Goal: Complete Application Form: Complete application form

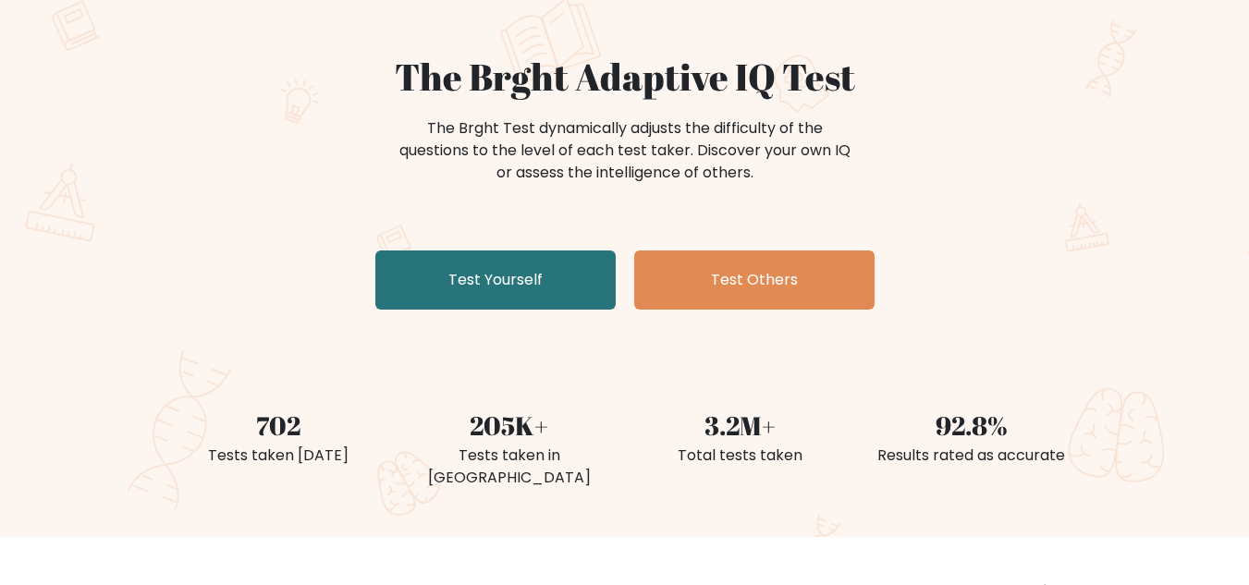
scroll to position [135, 0]
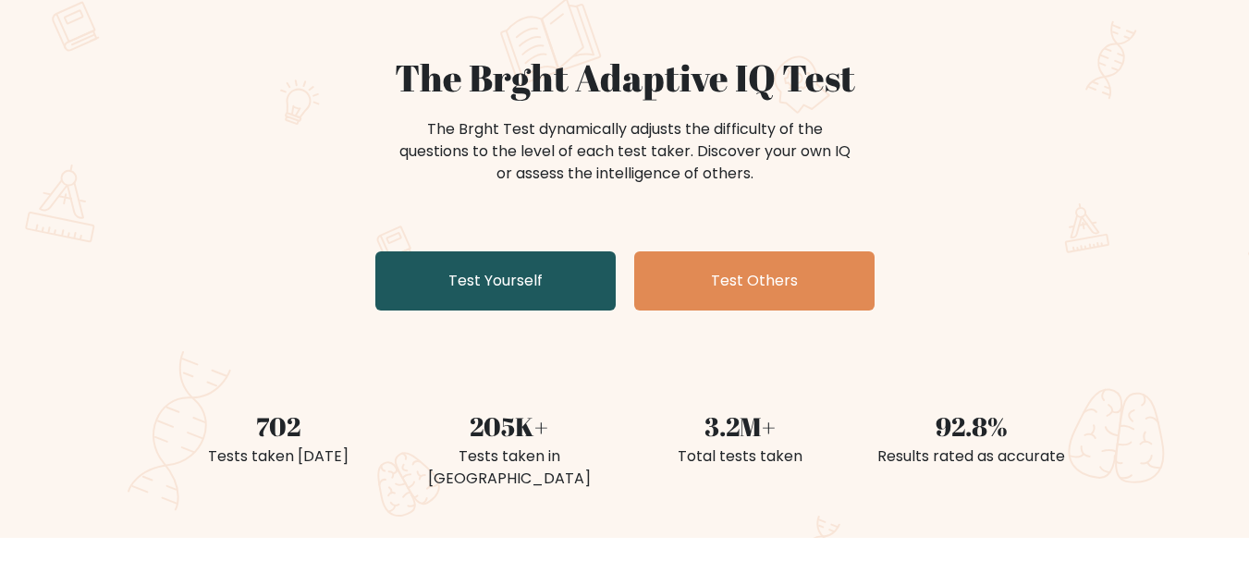
click at [531, 286] on link "Test Yourself" at bounding box center [495, 280] width 240 height 59
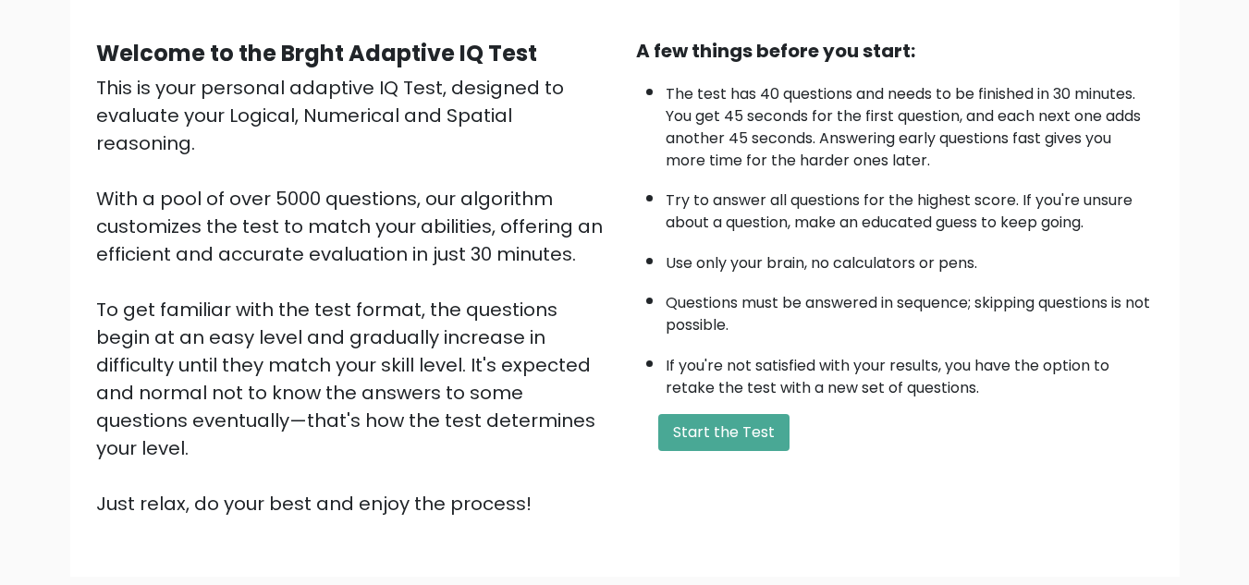
scroll to position [155, 0]
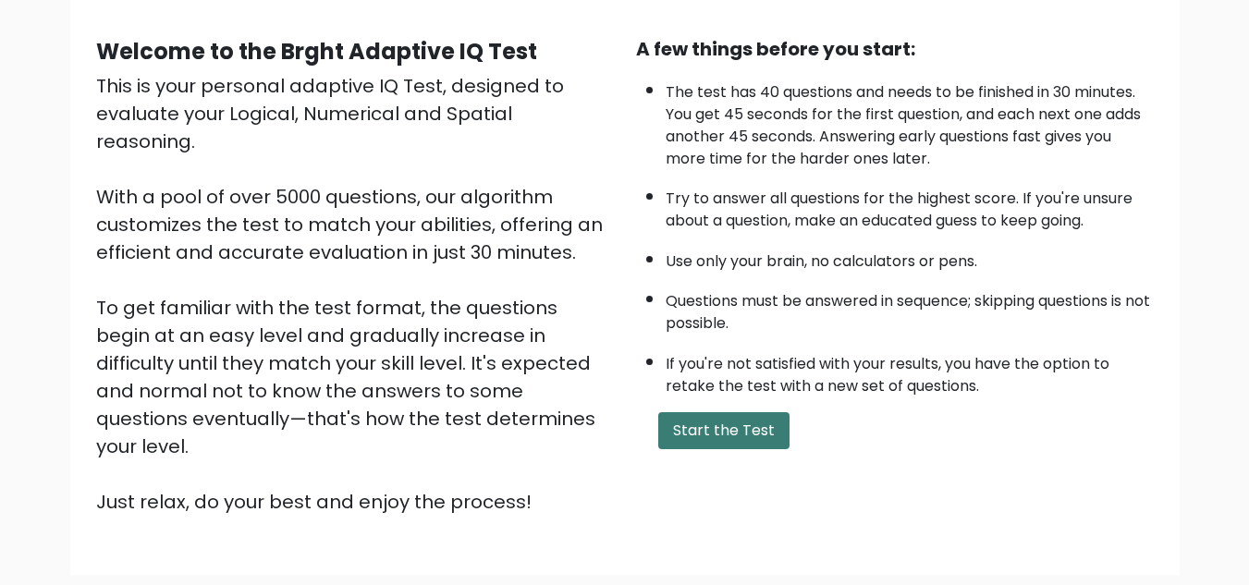
click at [687, 432] on button "Start the Test" at bounding box center [723, 430] width 131 height 37
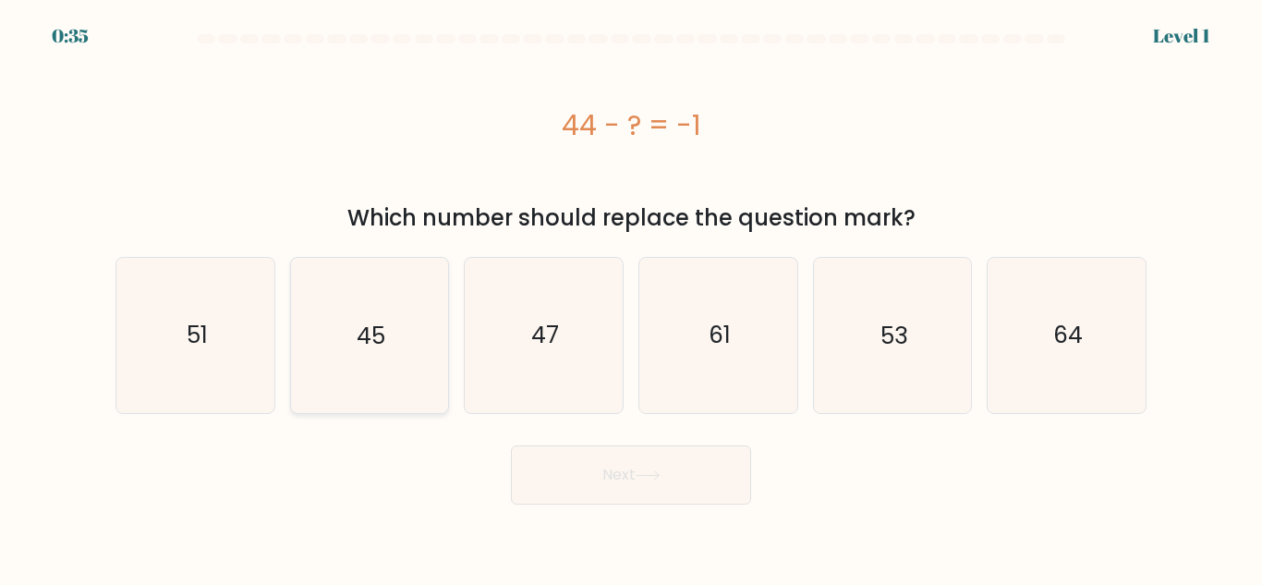
click at [394, 357] on icon "45" at bounding box center [369, 335] width 154 height 154
click at [631, 298] on input "b. 45" at bounding box center [631, 295] width 1 height 5
radio input "true"
click at [652, 491] on button "Next" at bounding box center [631, 474] width 240 height 59
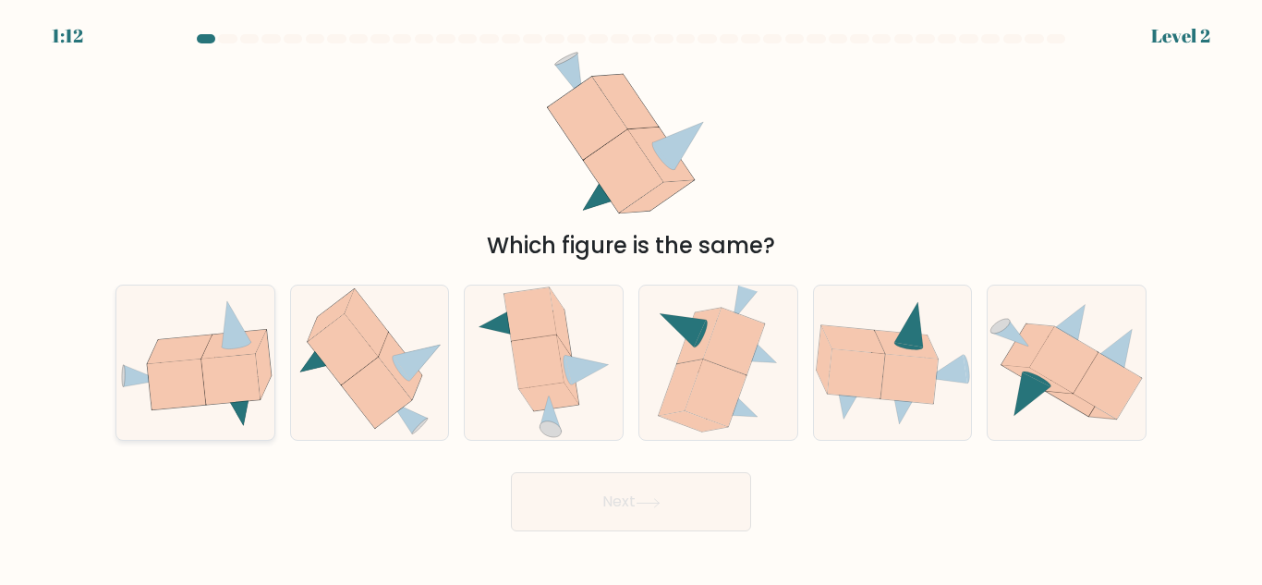
click at [219, 388] on icon at bounding box center [230, 379] width 58 height 51
click at [631, 298] on input "a." at bounding box center [631, 295] width 1 height 5
radio input "true"
click at [633, 500] on button "Next" at bounding box center [631, 501] width 240 height 59
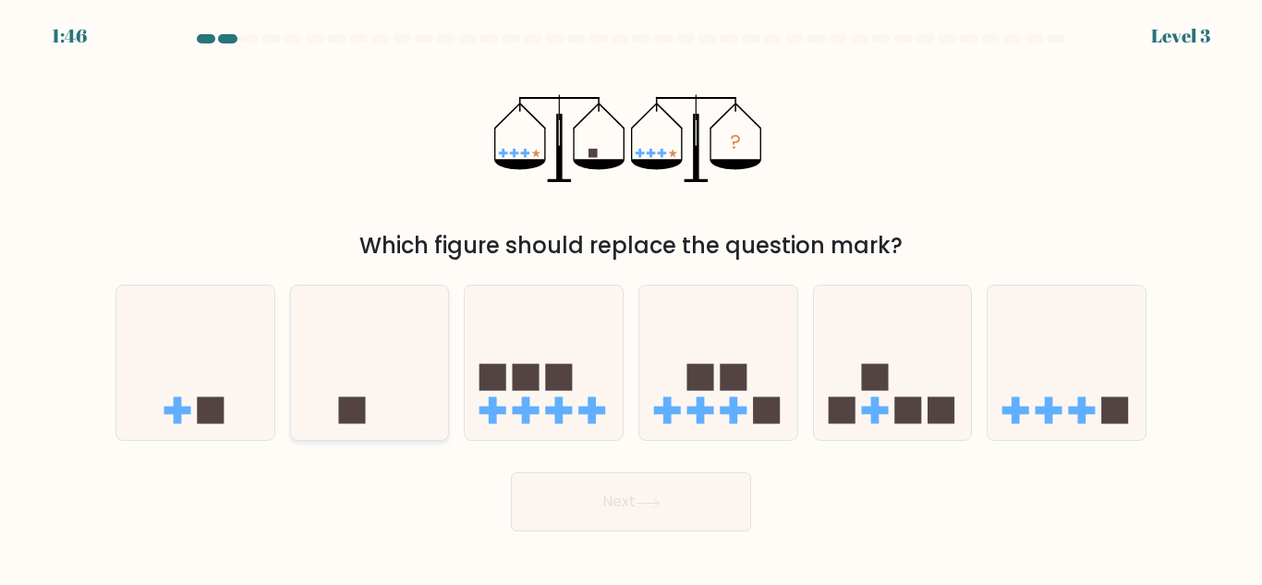
click at [349, 394] on icon at bounding box center [370, 363] width 158 height 130
click at [631, 298] on input "b." at bounding box center [631, 295] width 1 height 5
radio input "true"
click at [615, 505] on button "Next" at bounding box center [631, 501] width 240 height 59
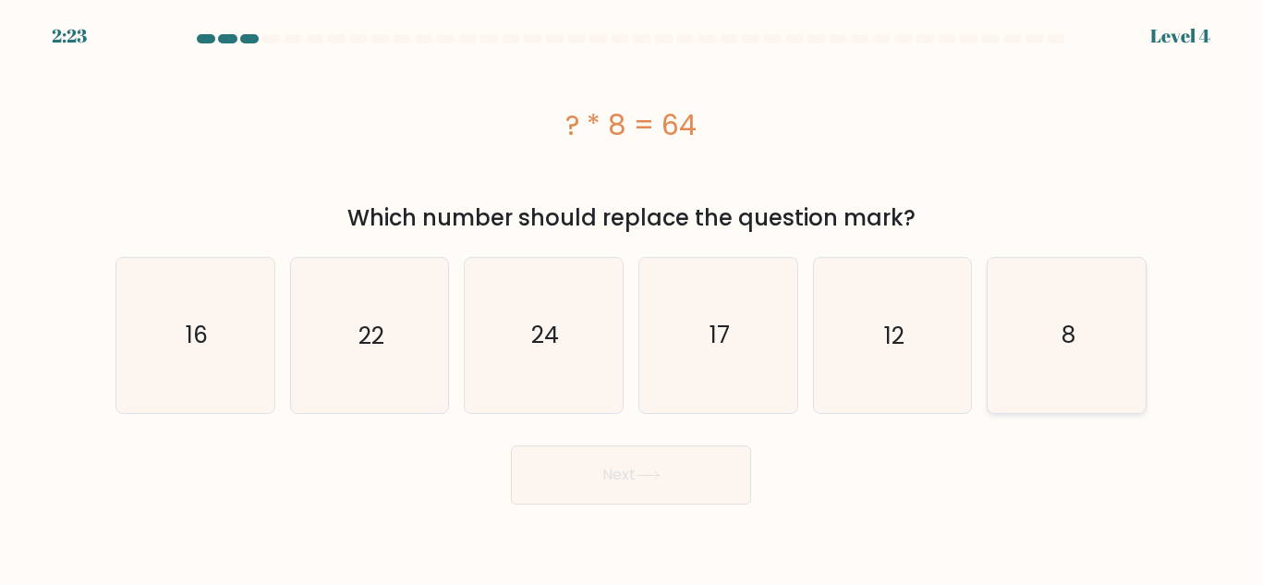
click at [1084, 366] on icon "8" at bounding box center [1067, 335] width 154 height 154
click at [632, 298] on input "f. 8" at bounding box center [631, 295] width 1 height 5
radio input "true"
click at [697, 481] on button "Next" at bounding box center [631, 474] width 240 height 59
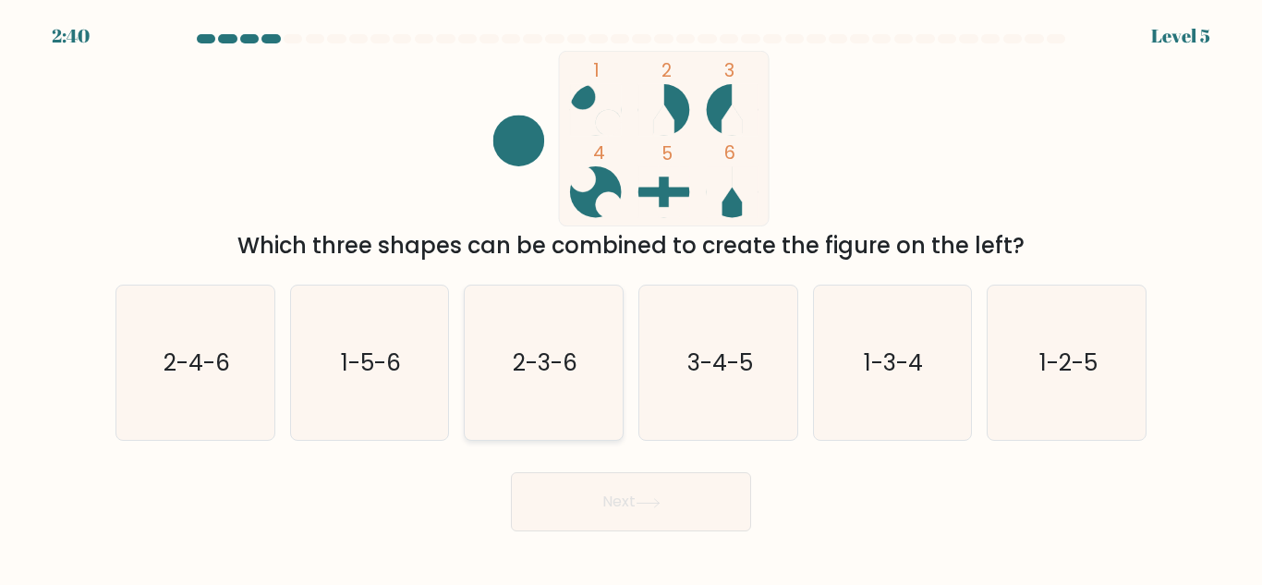
click at [579, 382] on icon "2-3-6" at bounding box center [544, 363] width 154 height 154
click at [631, 298] on input "c. 2-3-6" at bounding box center [631, 295] width 1 height 5
radio input "true"
click at [658, 512] on button "Next" at bounding box center [631, 501] width 240 height 59
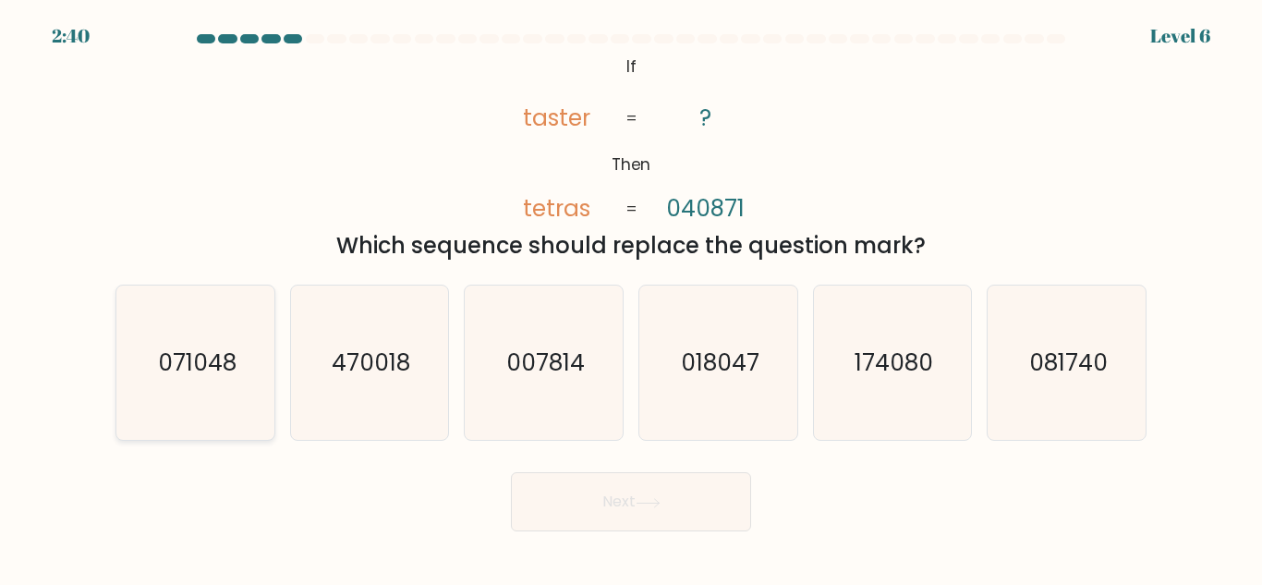
click at [225, 357] on text "071048" at bounding box center [196, 363] width 79 height 32
click at [631, 298] on input "a. 071048" at bounding box center [631, 295] width 1 height 5
radio input "true"
click at [652, 503] on icon at bounding box center [648, 502] width 22 height 8
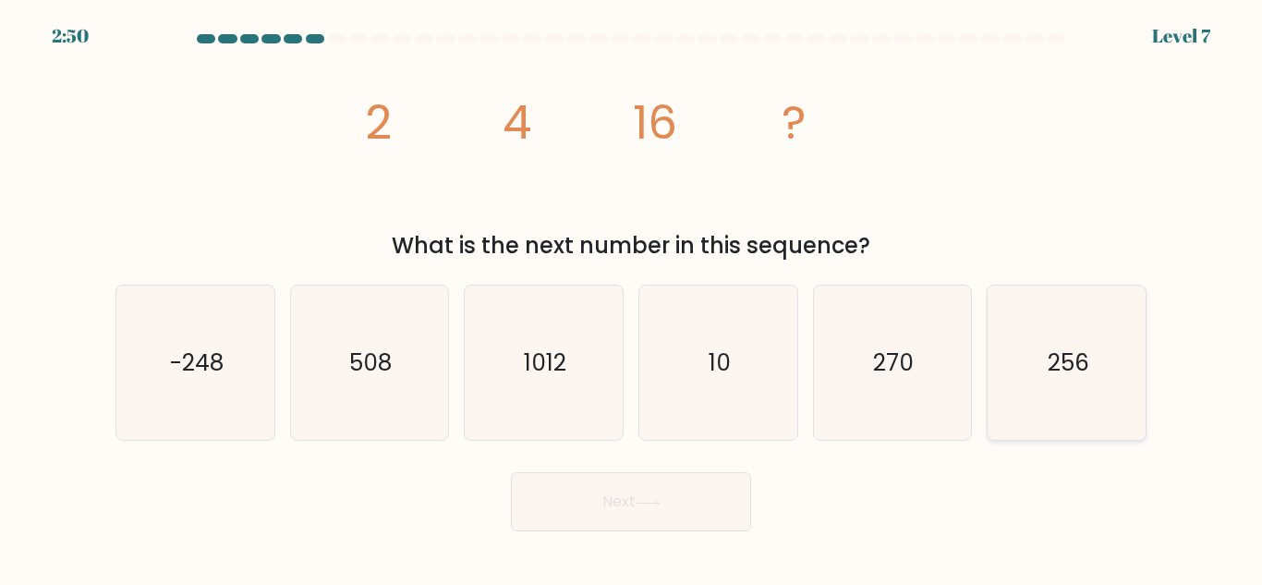
click at [1079, 381] on icon "256" at bounding box center [1067, 363] width 154 height 154
click at [632, 298] on input "f. 256" at bounding box center [631, 295] width 1 height 5
radio input "true"
click at [695, 493] on button "Next" at bounding box center [631, 501] width 240 height 59
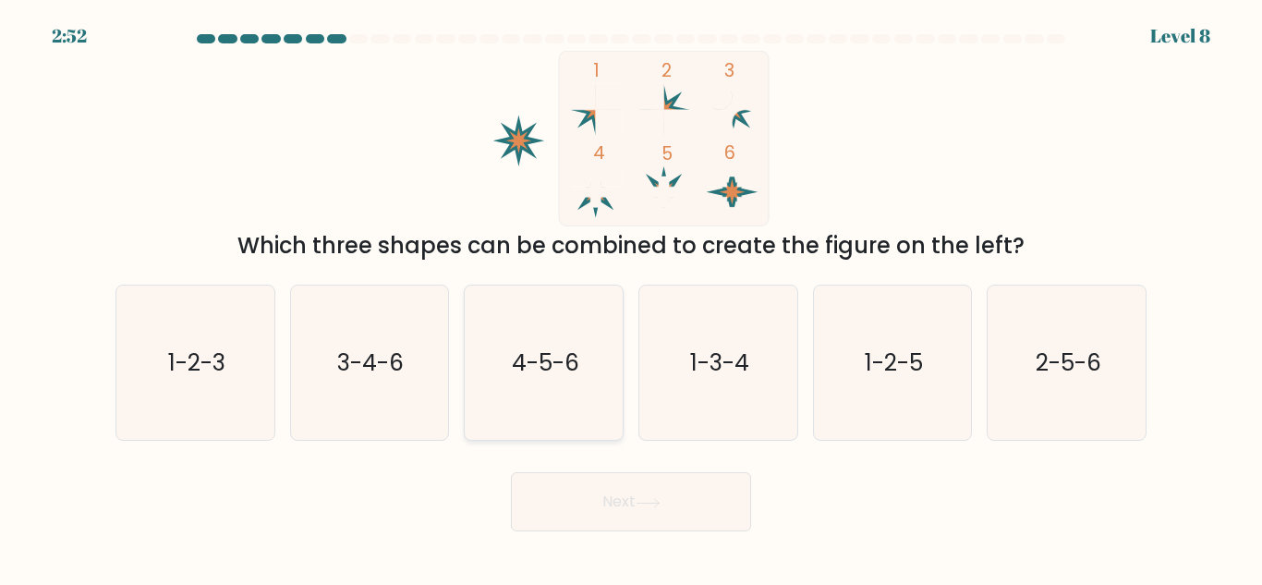
click at [540, 388] on icon "4-5-6" at bounding box center [544, 363] width 154 height 154
click at [631, 298] on input "c. 4-5-6" at bounding box center [631, 295] width 1 height 5
radio input "true"
click at [611, 505] on button "Next" at bounding box center [631, 501] width 240 height 59
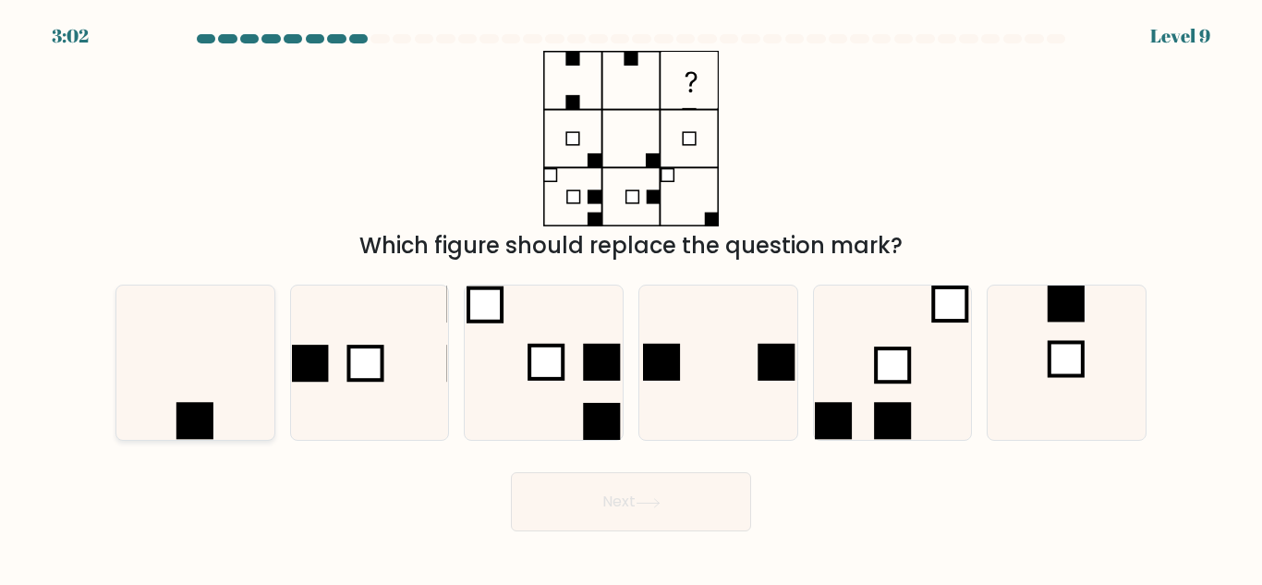
click at [174, 396] on icon at bounding box center [195, 363] width 154 height 154
click at [631, 298] on input "a." at bounding box center [631, 295] width 1 height 5
radio input "true"
click at [608, 488] on button "Next" at bounding box center [631, 501] width 240 height 59
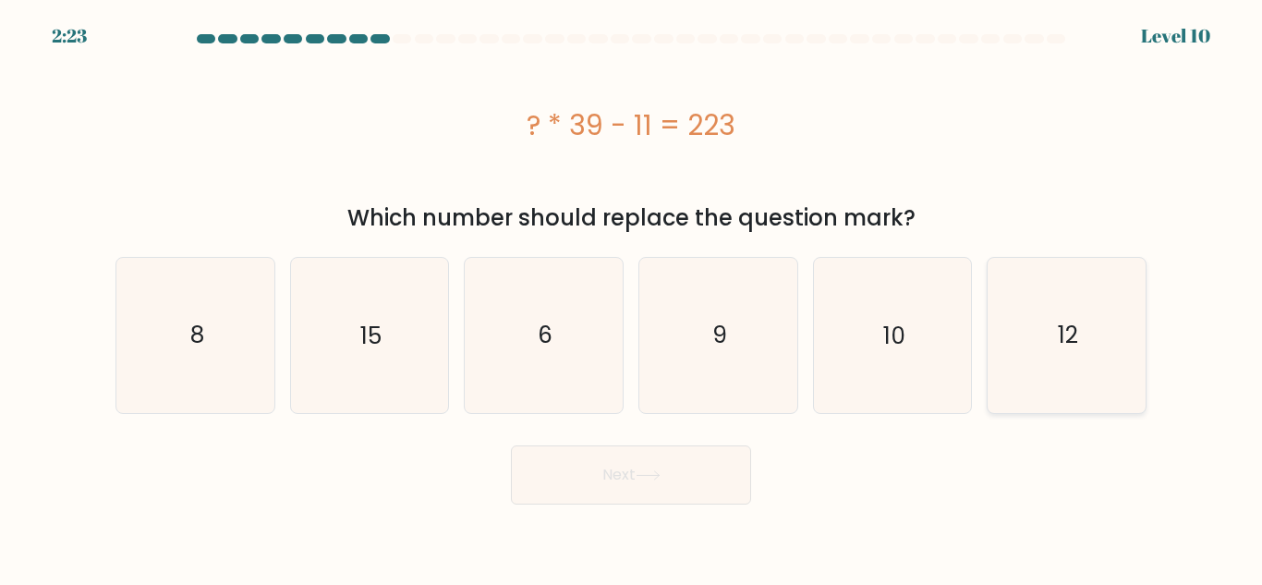
click at [1092, 373] on icon "12" at bounding box center [1067, 335] width 154 height 154
click at [632, 298] on input "f. 12" at bounding box center [631, 295] width 1 height 5
radio input "true"
click at [661, 466] on button "Next" at bounding box center [631, 474] width 240 height 59
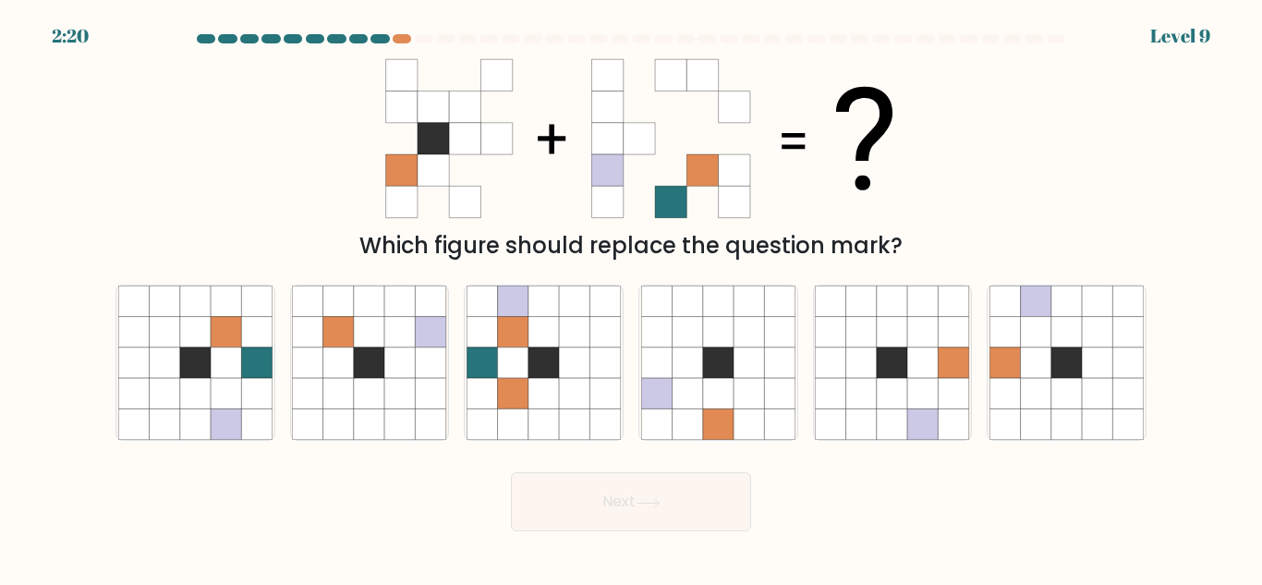
click at [661, 466] on div "Next" at bounding box center [631, 497] width 1054 height 68
click at [255, 311] on icon at bounding box center [256, 301] width 30 height 30
click at [631, 298] on input "a." at bounding box center [631, 295] width 1 height 5
radio input "true"
click at [640, 506] on icon at bounding box center [648, 503] width 25 height 10
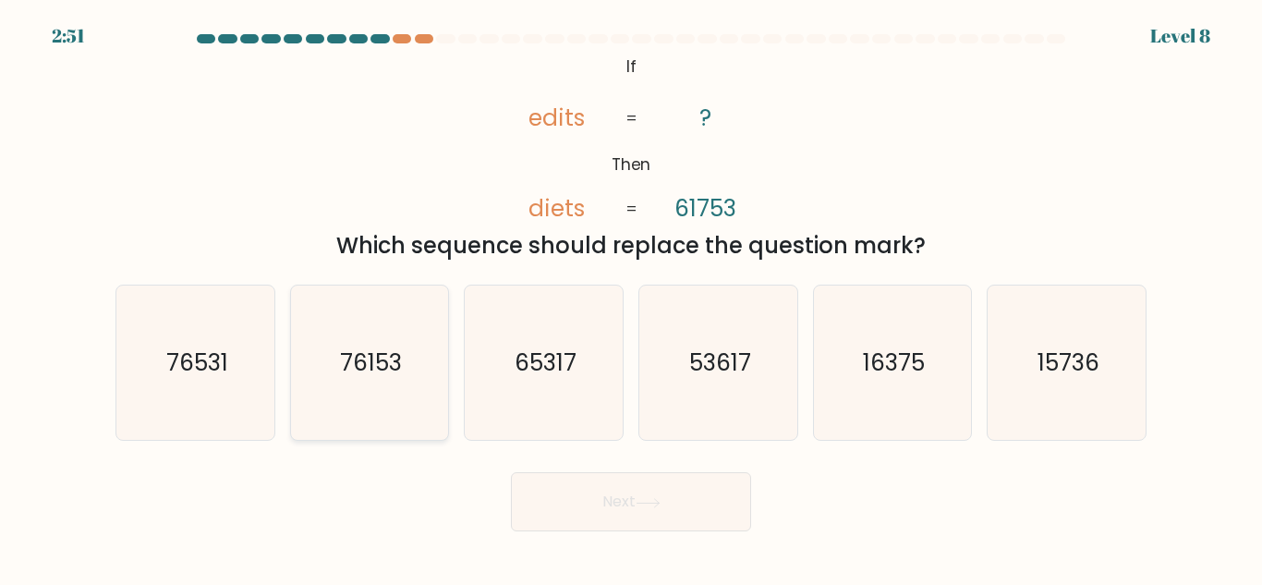
click at [383, 371] on text "76153" at bounding box center [371, 363] width 62 height 32
click at [631, 298] on input "b. 76153" at bounding box center [631, 295] width 1 height 5
radio input "true"
click at [639, 491] on button "Next" at bounding box center [631, 501] width 240 height 59
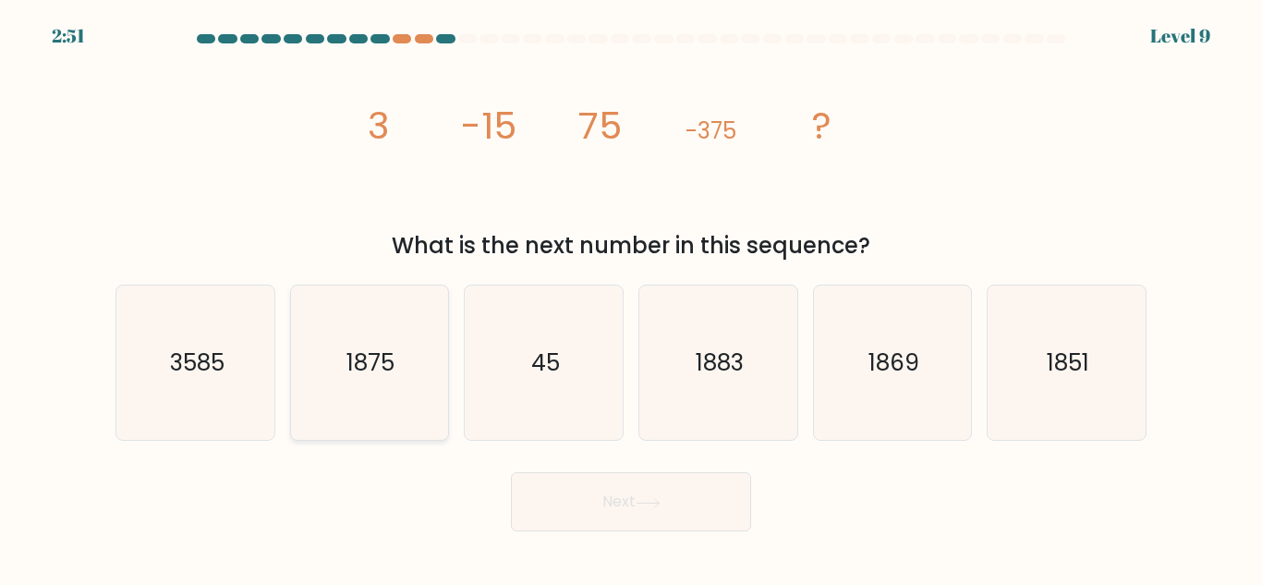
click at [340, 387] on icon "1875" at bounding box center [369, 363] width 154 height 154
click at [631, 298] on input "b. 1875" at bounding box center [631, 295] width 1 height 5
radio input "true"
click at [699, 515] on button "Next" at bounding box center [631, 501] width 240 height 59
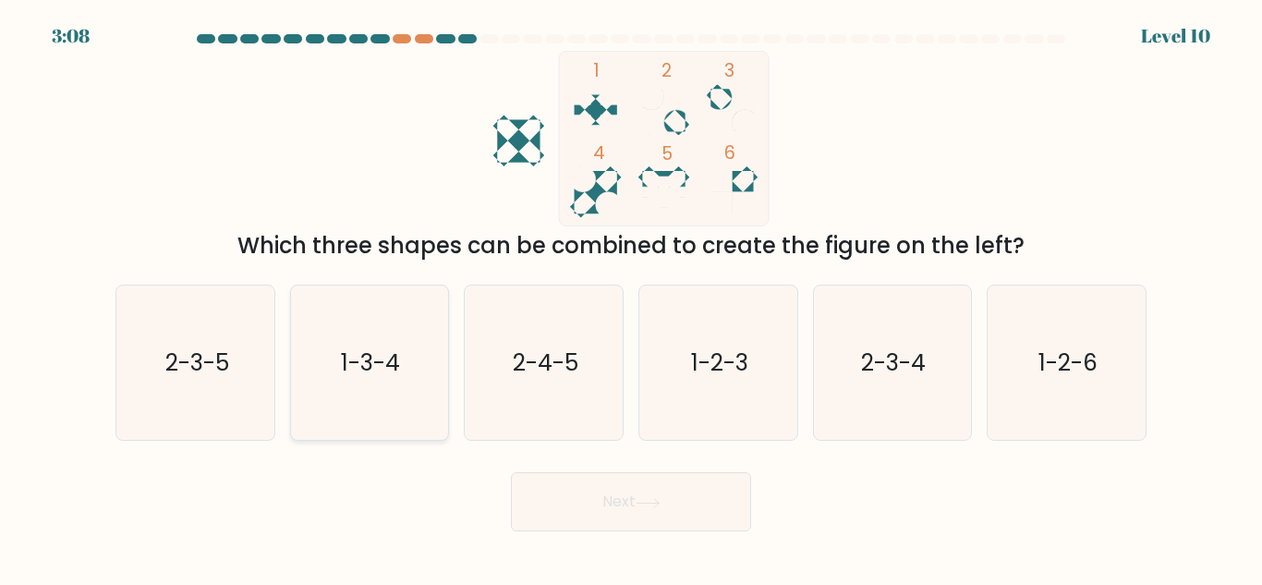
click at [433, 384] on icon "1-3-4" at bounding box center [369, 363] width 154 height 154
click at [631, 298] on input "b. 1-3-4" at bounding box center [631, 295] width 1 height 5
radio input "true"
click at [627, 505] on button "Next" at bounding box center [631, 501] width 240 height 59
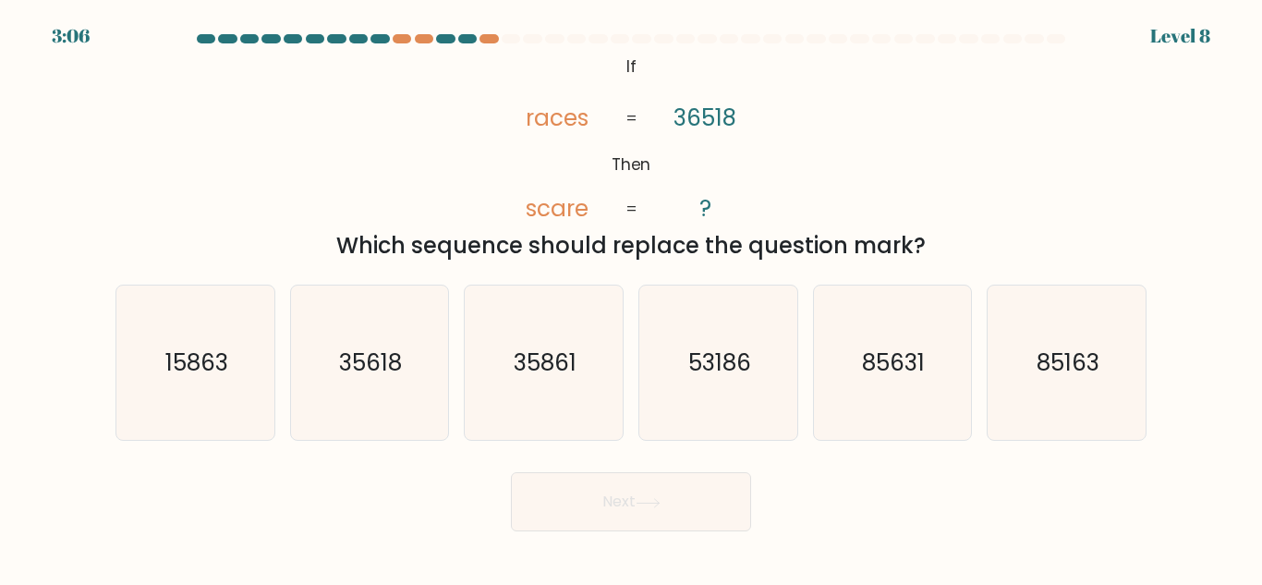
click at [627, 505] on button "Next" at bounding box center [631, 501] width 240 height 59
click at [932, 314] on icon "85631" at bounding box center [892, 363] width 154 height 154
click at [632, 298] on input "e. 85631" at bounding box center [631, 295] width 1 height 5
radio input "true"
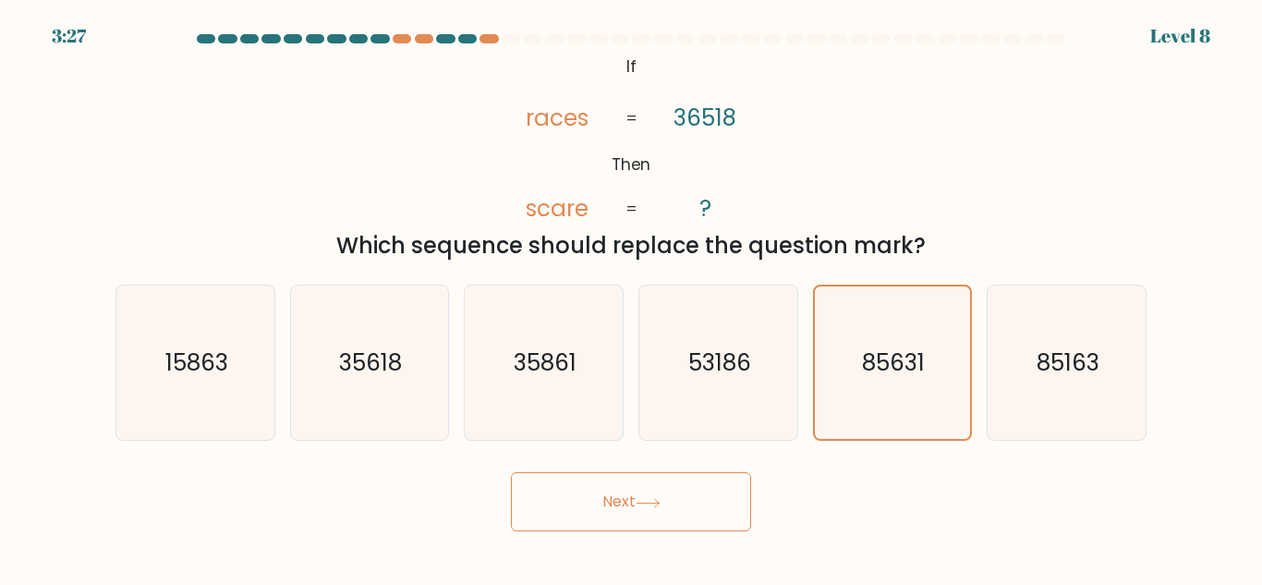
click at [688, 500] on button "Next" at bounding box center [631, 501] width 240 height 59
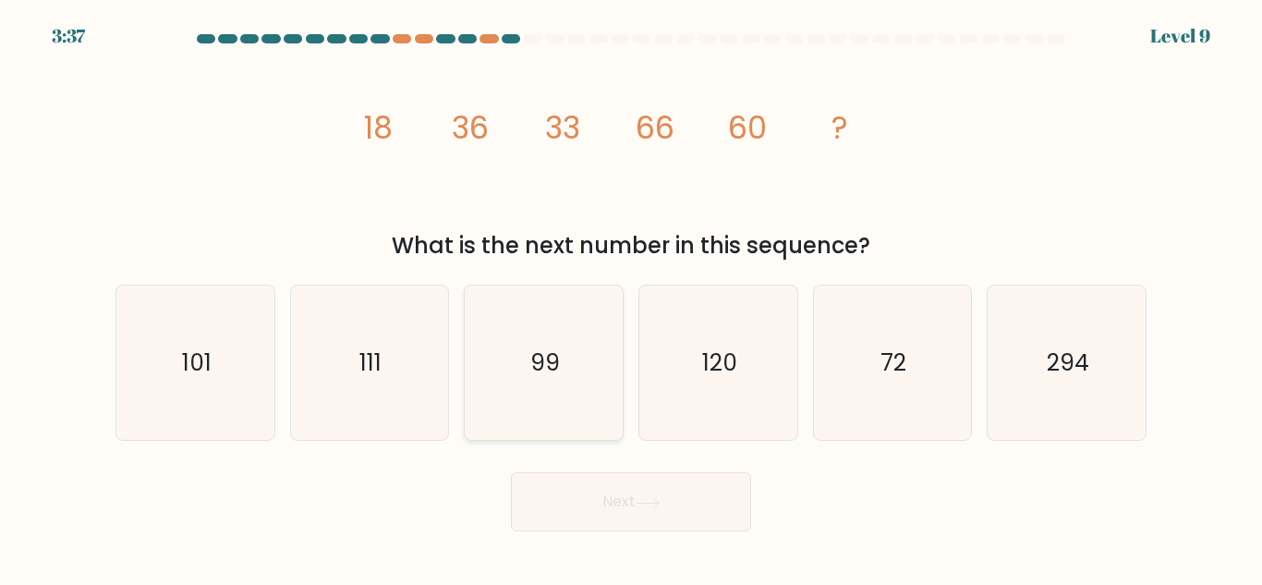
click at [528, 318] on icon "99" at bounding box center [544, 363] width 154 height 154
click at [631, 298] on input "c. 99" at bounding box center [631, 295] width 1 height 5
radio input "true"
click at [615, 480] on button "Next" at bounding box center [631, 501] width 240 height 59
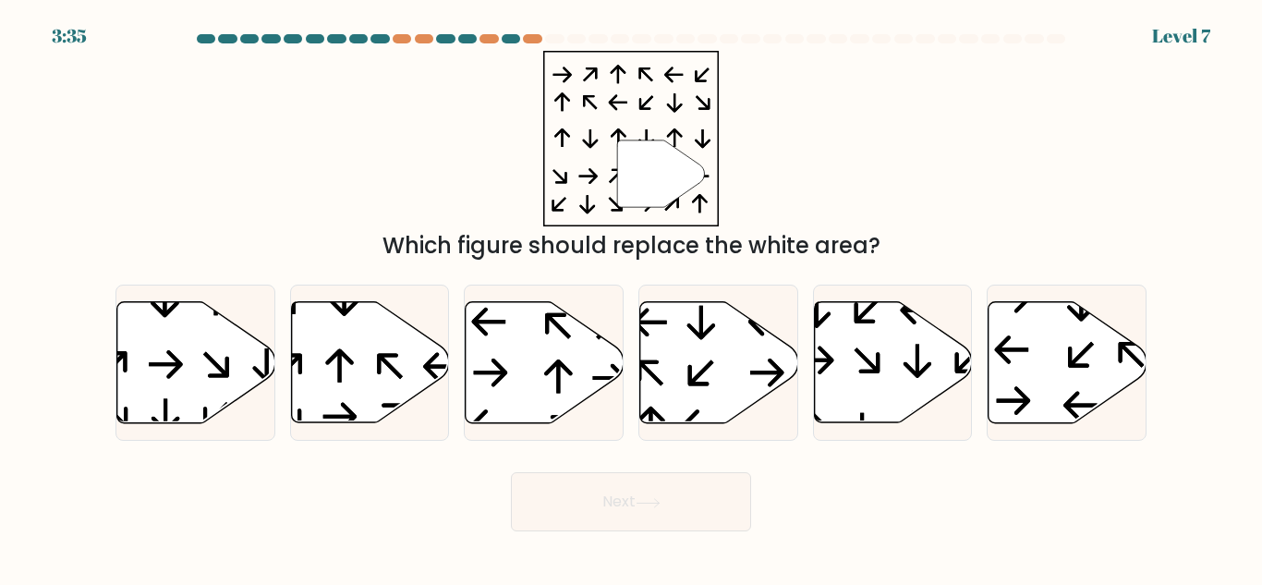
click at [629, 504] on button "Next" at bounding box center [631, 501] width 240 height 59
click at [910, 202] on div "" Which figure should replace the white area?" at bounding box center [631, 157] width 1054 height 212
click at [143, 409] on icon at bounding box center [196, 362] width 158 height 121
click at [631, 298] on input "a." at bounding box center [631, 295] width 1 height 5
radio input "true"
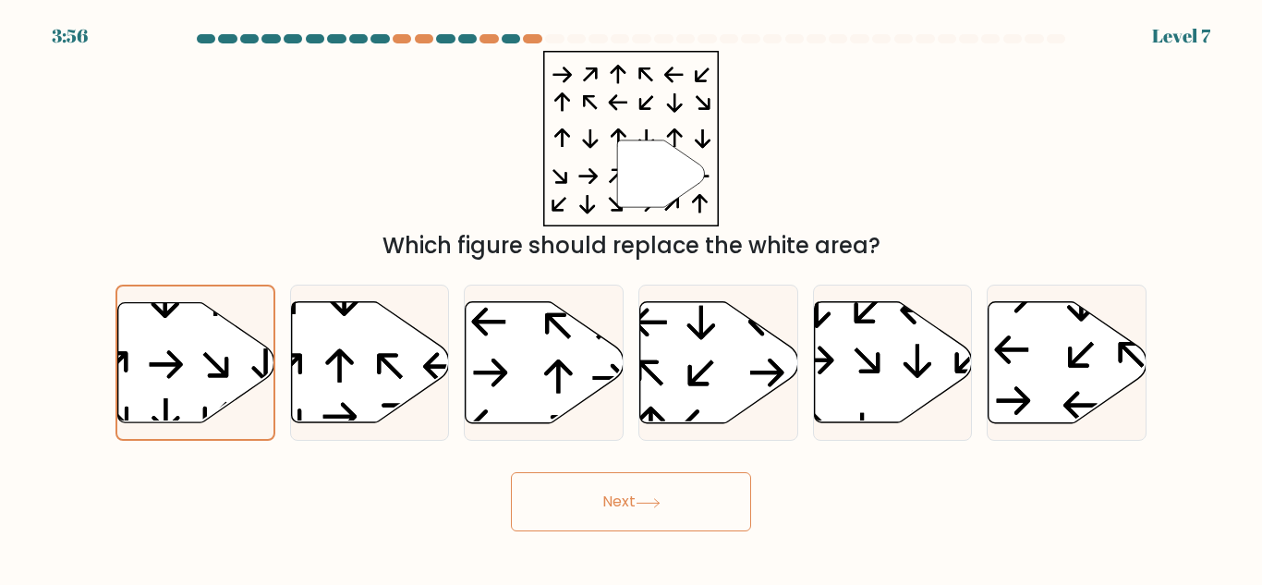
click at [606, 506] on button "Next" at bounding box center [631, 501] width 240 height 59
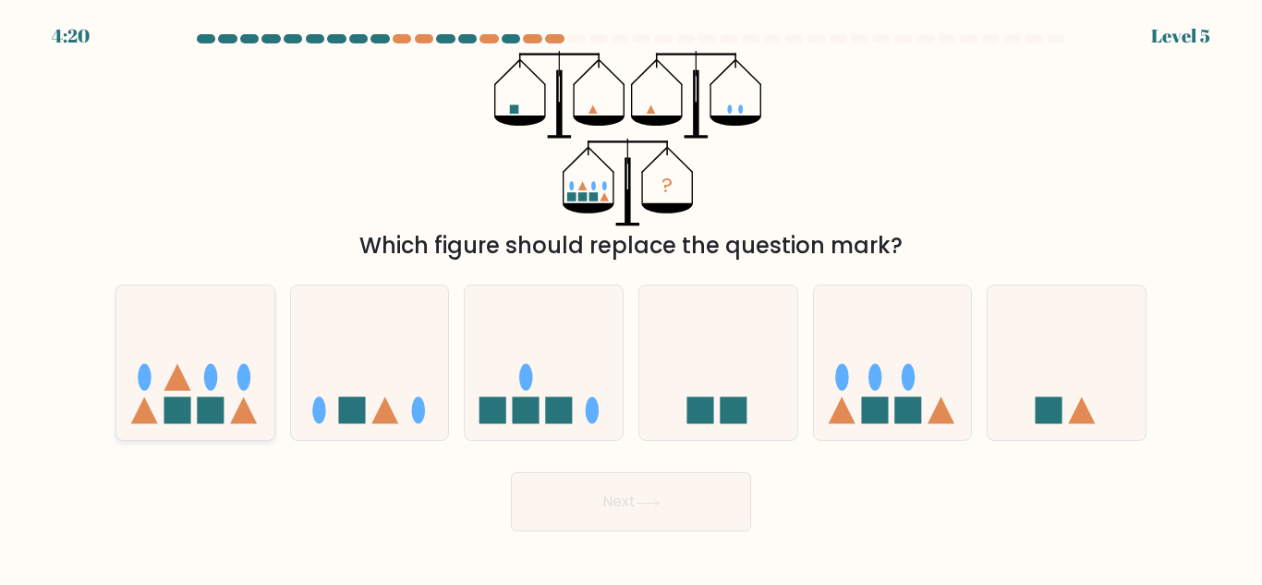
click at [193, 335] on icon at bounding box center [195, 363] width 158 height 130
click at [631, 298] on input "a." at bounding box center [631, 295] width 1 height 5
radio input "true"
click at [632, 496] on button "Next" at bounding box center [631, 501] width 240 height 59
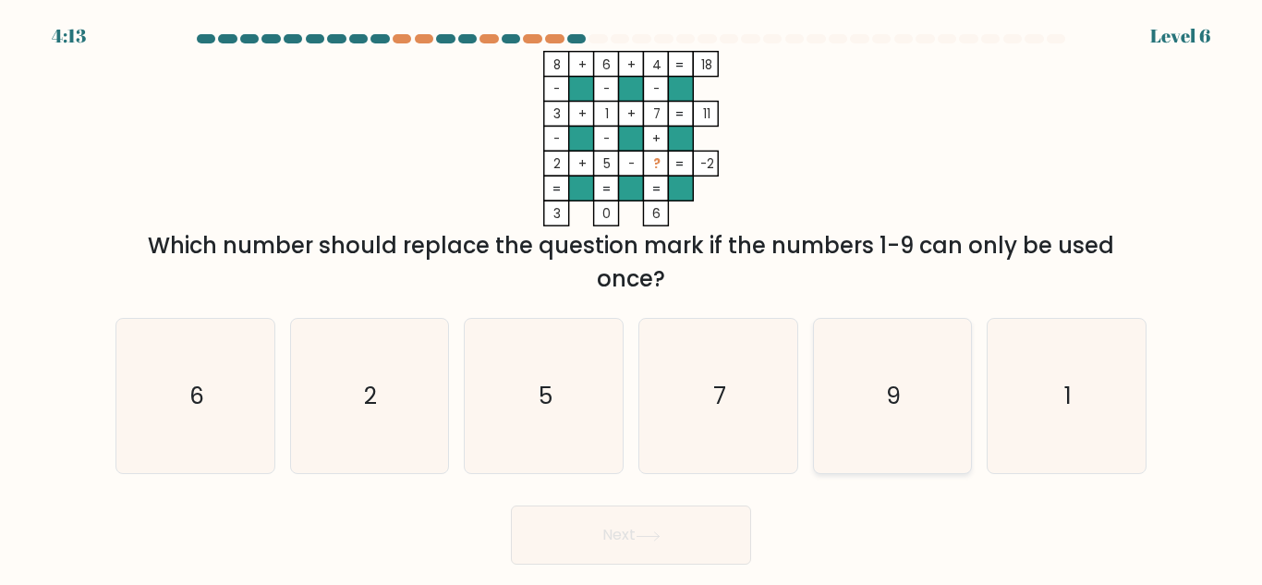
click at [849, 345] on icon "9" at bounding box center [892, 396] width 154 height 154
click at [632, 298] on input "e. 9" at bounding box center [631, 295] width 1 height 5
radio input "true"
click at [642, 537] on icon at bounding box center [648, 536] width 25 height 10
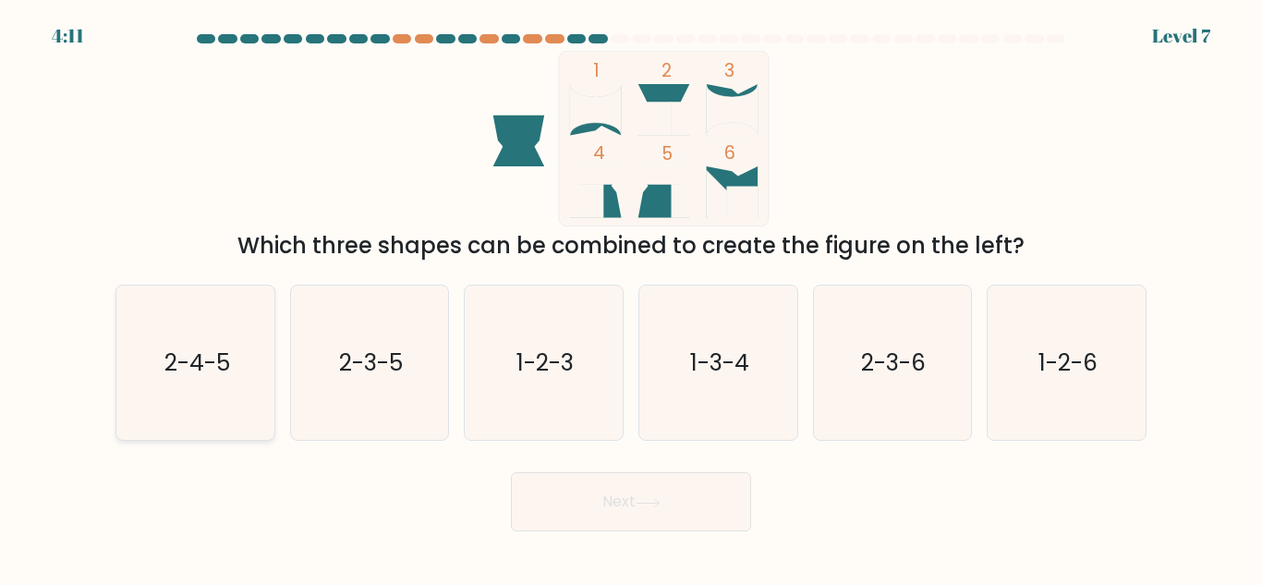
click at [200, 404] on icon "2-4-5" at bounding box center [195, 363] width 154 height 154
click at [631, 298] on input "a. 2-4-5" at bounding box center [631, 295] width 1 height 5
radio input "true"
click at [577, 507] on button "Next" at bounding box center [631, 501] width 240 height 59
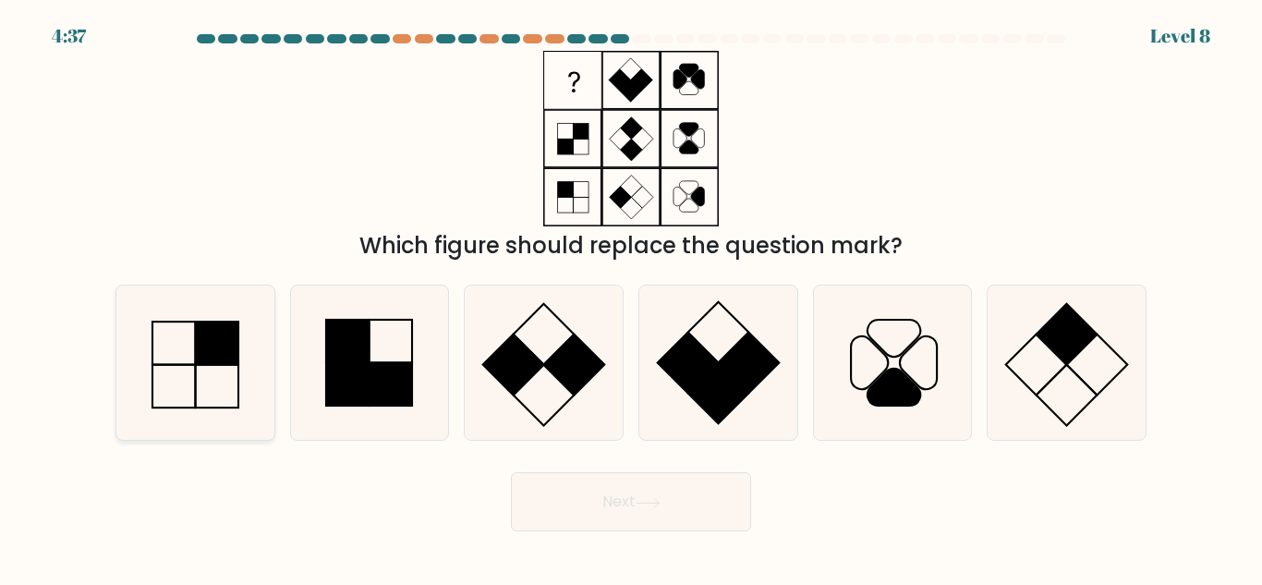
click at [265, 358] on icon at bounding box center [195, 363] width 154 height 154
click at [631, 298] on input "a." at bounding box center [631, 295] width 1 height 5
radio input "true"
click at [397, 368] on rect at bounding box center [391, 384] width 43 height 43
click at [631, 298] on input "b." at bounding box center [631, 295] width 1 height 5
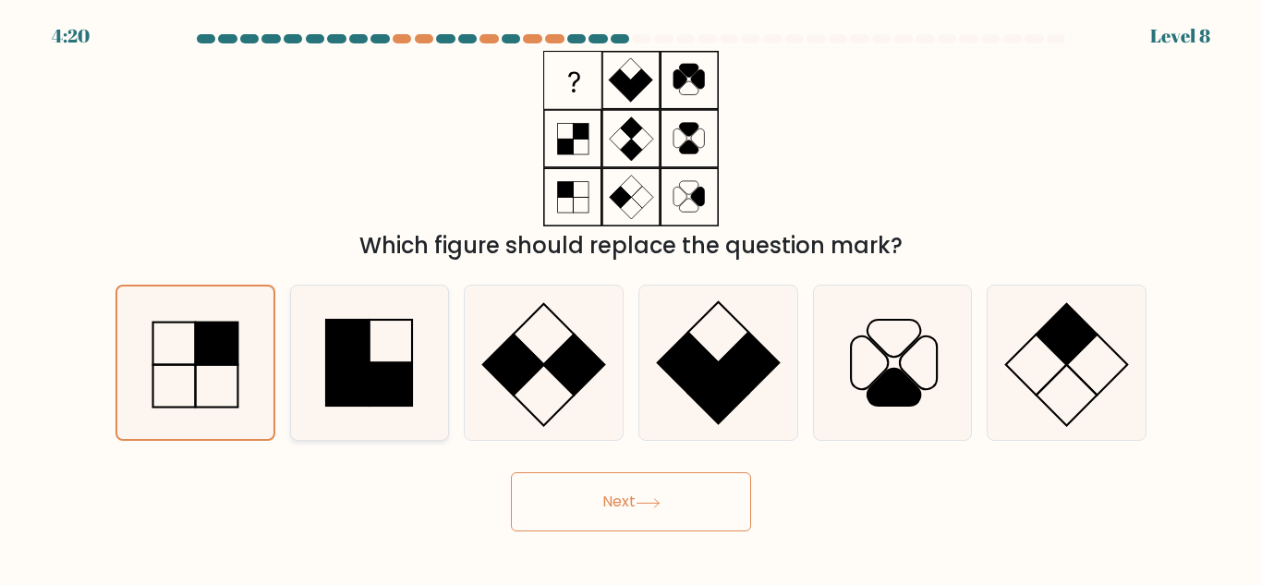
radio input "true"
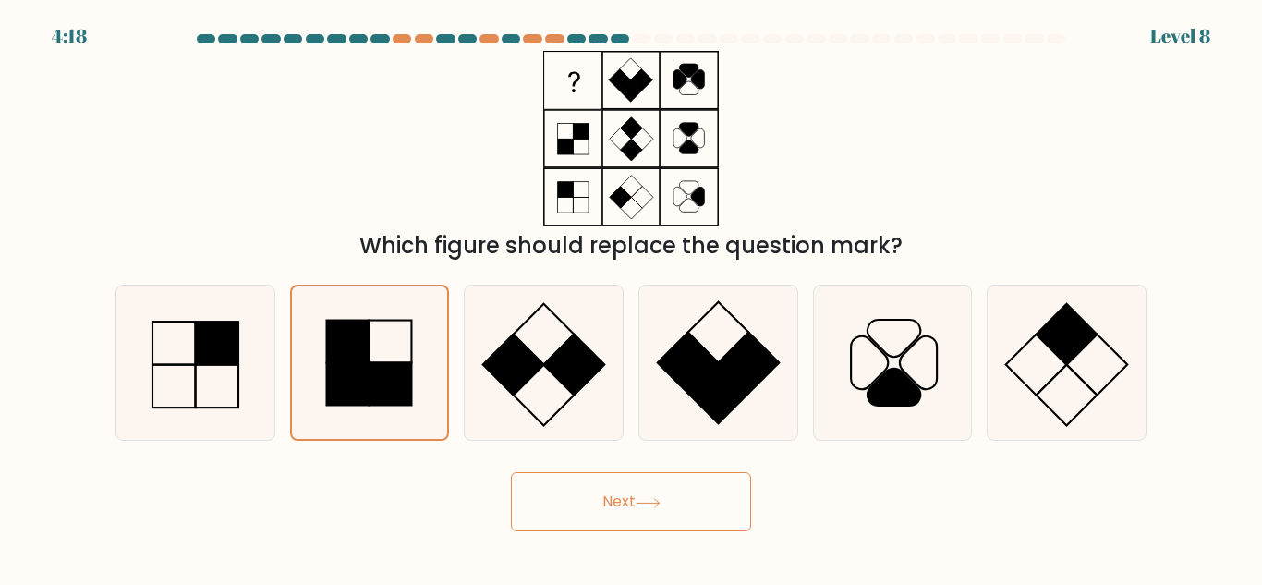
click at [634, 506] on button "Next" at bounding box center [631, 501] width 240 height 59
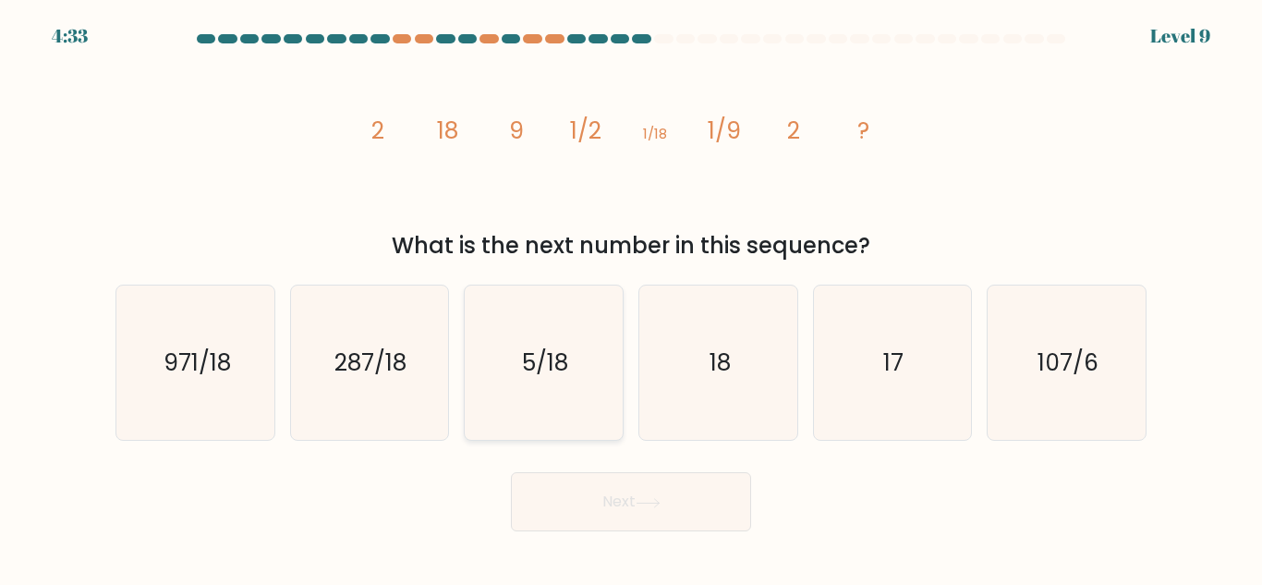
click at [498, 384] on icon "5/18" at bounding box center [544, 363] width 154 height 154
click at [631, 298] on input "c. 5/18" at bounding box center [631, 295] width 1 height 5
radio input "true"
click at [610, 512] on button "Next" at bounding box center [631, 501] width 240 height 59
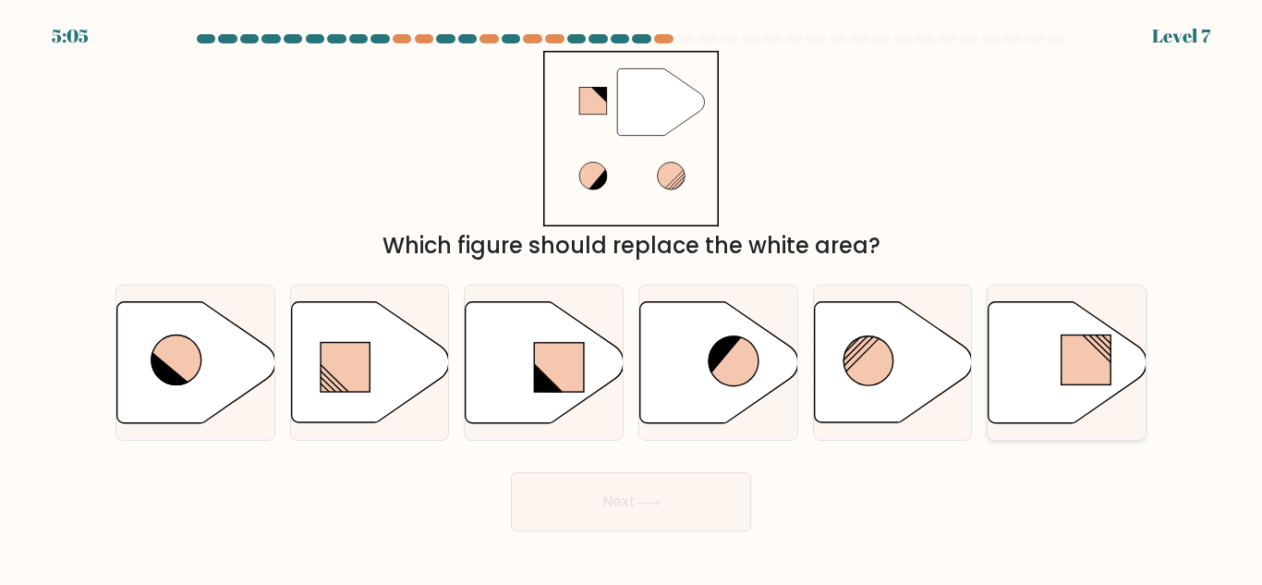
click at [1054, 361] on icon at bounding box center [1068, 362] width 158 height 121
click at [632, 298] on input "f." at bounding box center [631, 295] width 1 height 5
radio input "true"
click at [661, 504] on icon at bounding box center [648, 503] width 25 height 10
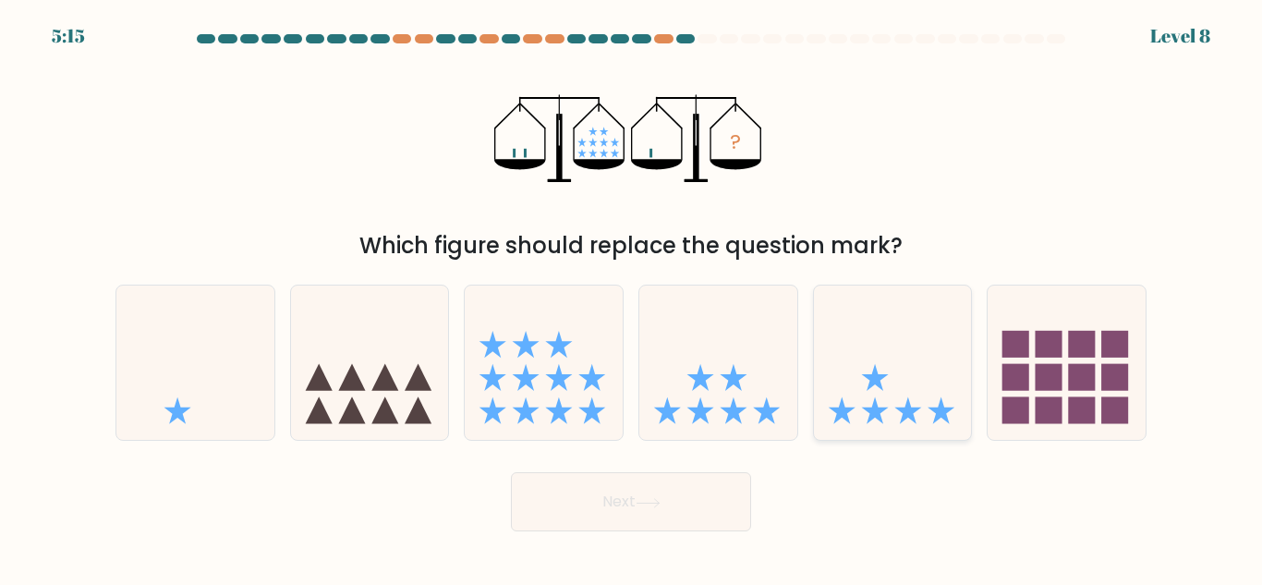
click at [832, 369] on icon at bounding box center [893, 363] width 158 height 130
click at [632, 298] on input "e." at bounding box center [631, 295] width 1 height 5
radio input "true"
click at [634, 501] on button "Next" at bounding box center [631, 501] width 240 height 59
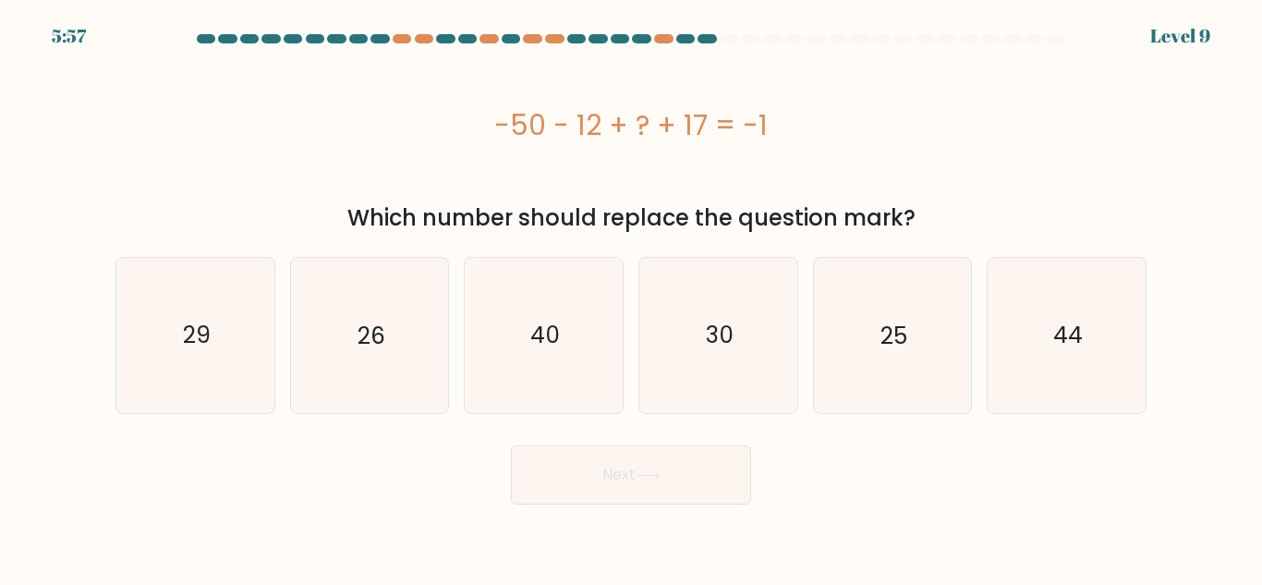
click at [1018, 190] on div "-50 - 12 + ? + 17 = -1" at bounding box center [631, 125] width 1031 height 148
click at [1116, 300] on icon "44" at bounding box center [1067, 335] width 154 height 154
click at [632, 298] on input "f. 44" at bounding box center [631, 295] width 1 height 5
radio input "true"
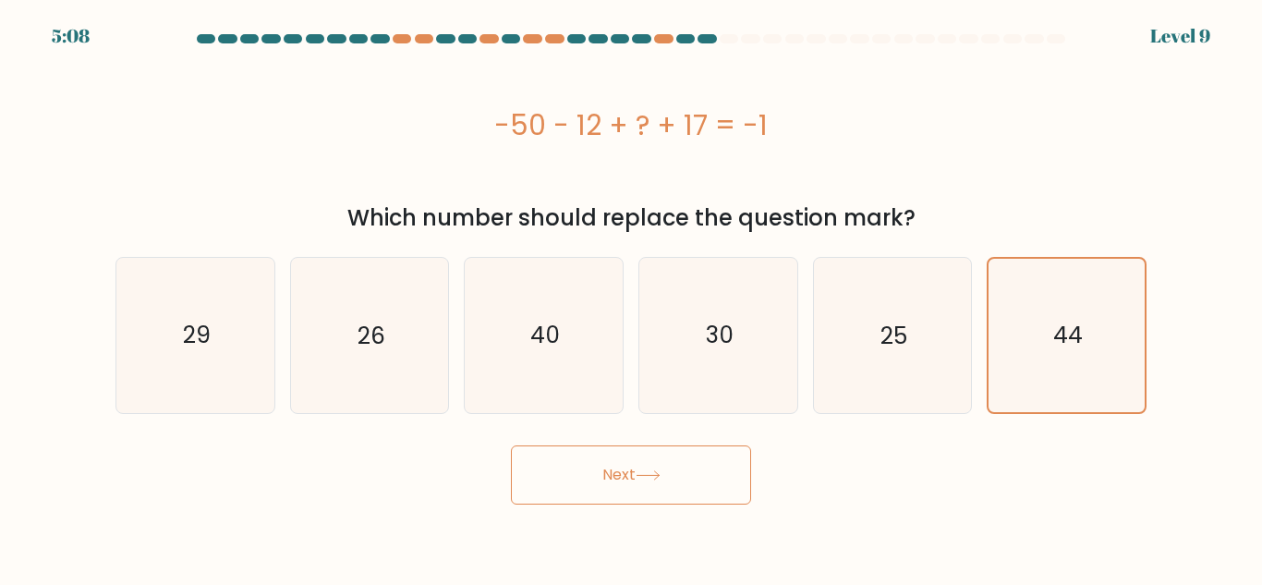
click at [646, 470] on icon at bounding box center [648, 475] width 25 height 10
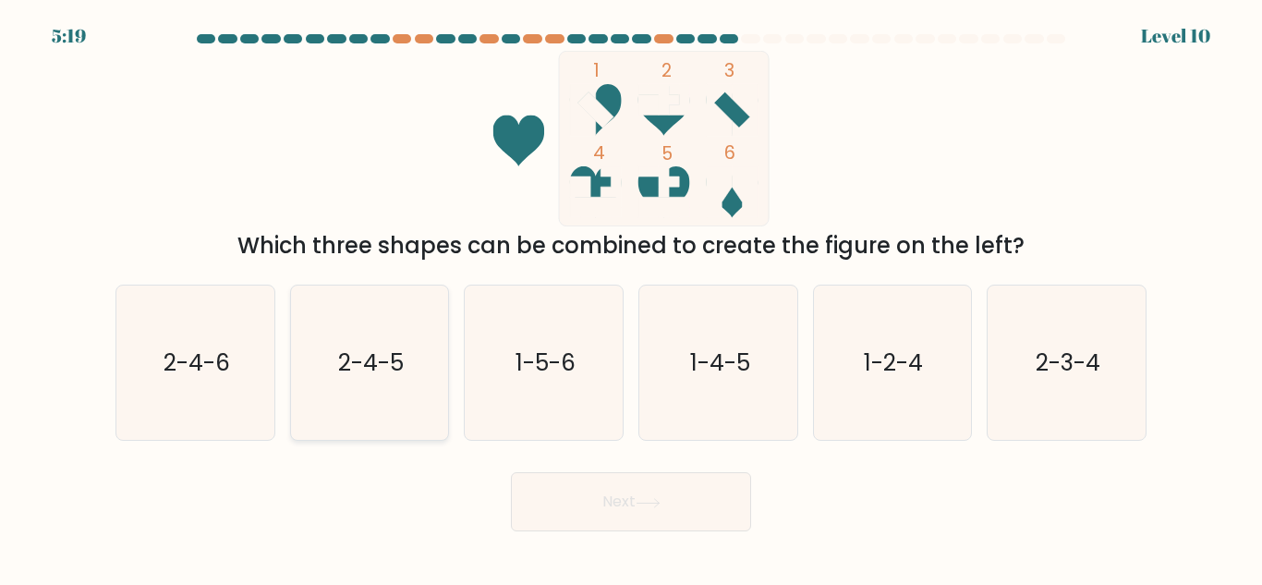
click at [393, 356] on text "2-4-5" at bounding box center [371, 363] width 66 height 32
click at [631, 298] on input "b. 2-4-5" at bounding box center [631, 295] width 1 height 5
radio input "true"
click at [578, 518] on button "Next" at bounding box center [631, 501] width 240 height 59
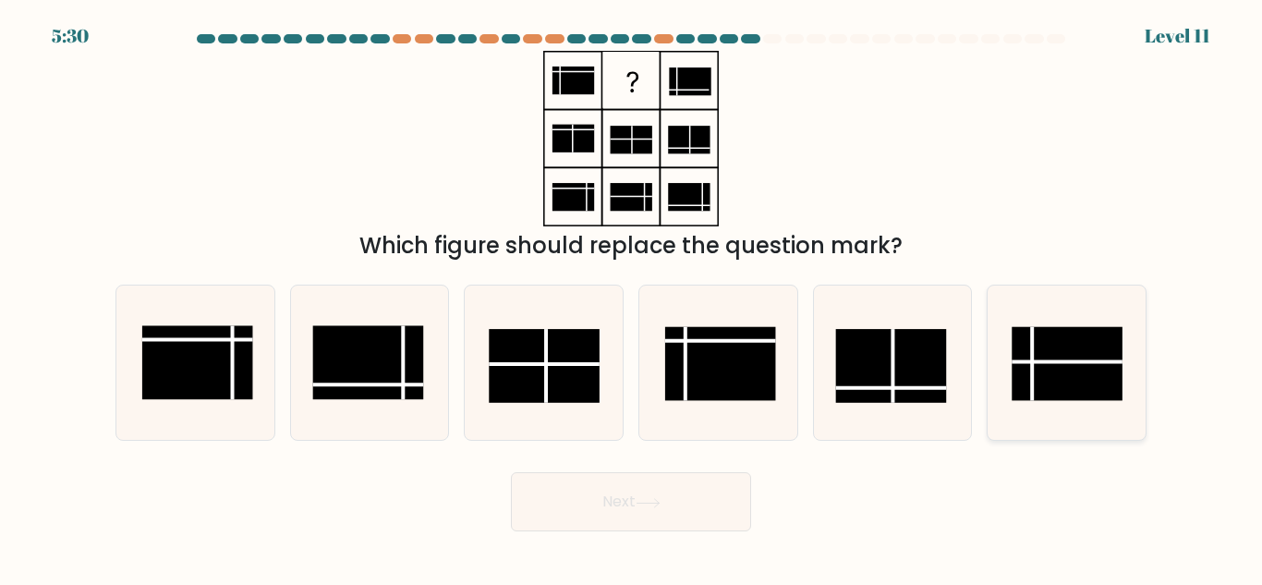
click at [1052, 385] on rect at bounding box center [1067, 364] width 111 height 74
click at [632, 298] on input "f." at bounding box center [631, 295] width 1 height 5
radio input "true"
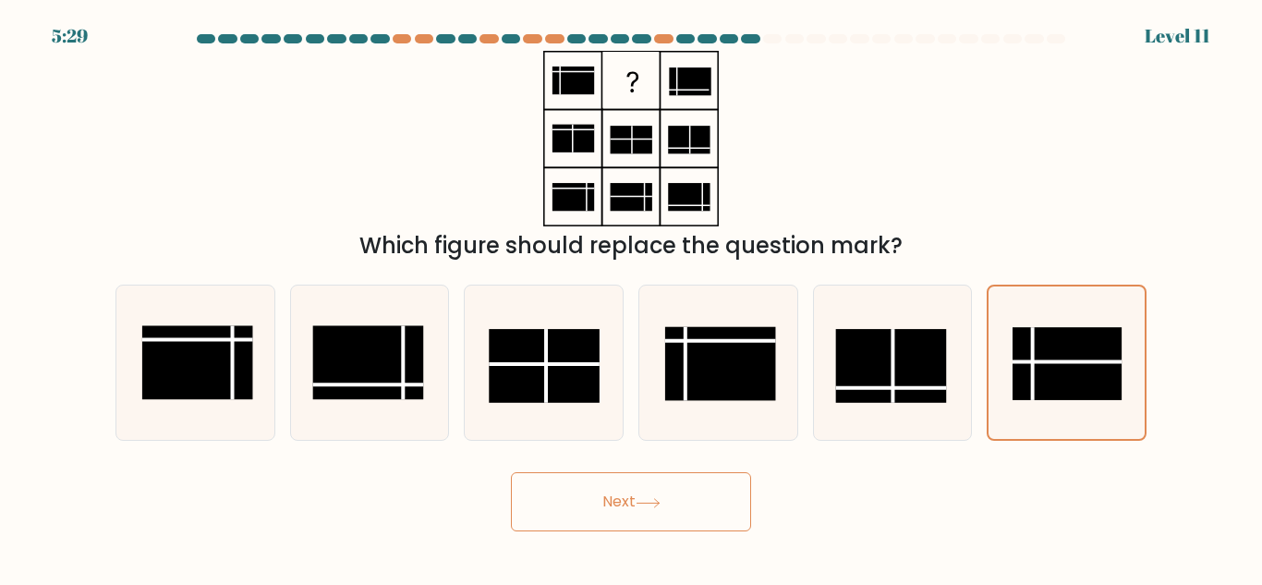
click at [689, 496] on button "Next" at bounding box center [631, 501] width 240 height 59
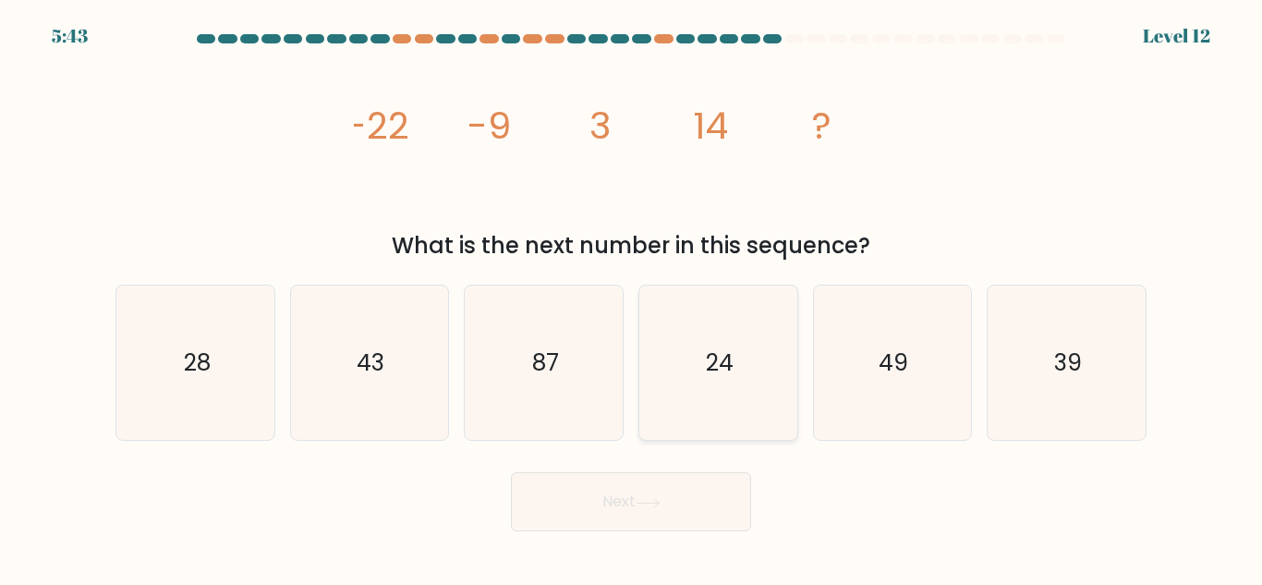
click at [719, 369] on text "24" at bounding box center [720, 363] width 28 height 32
click at [632, 298] on input "d. 24" at bounding box center [631, 295] width 1 height 5
radio input "true"
click at [648, 490] on button "Next" at bounding box center [631, 501] width 240 height 59
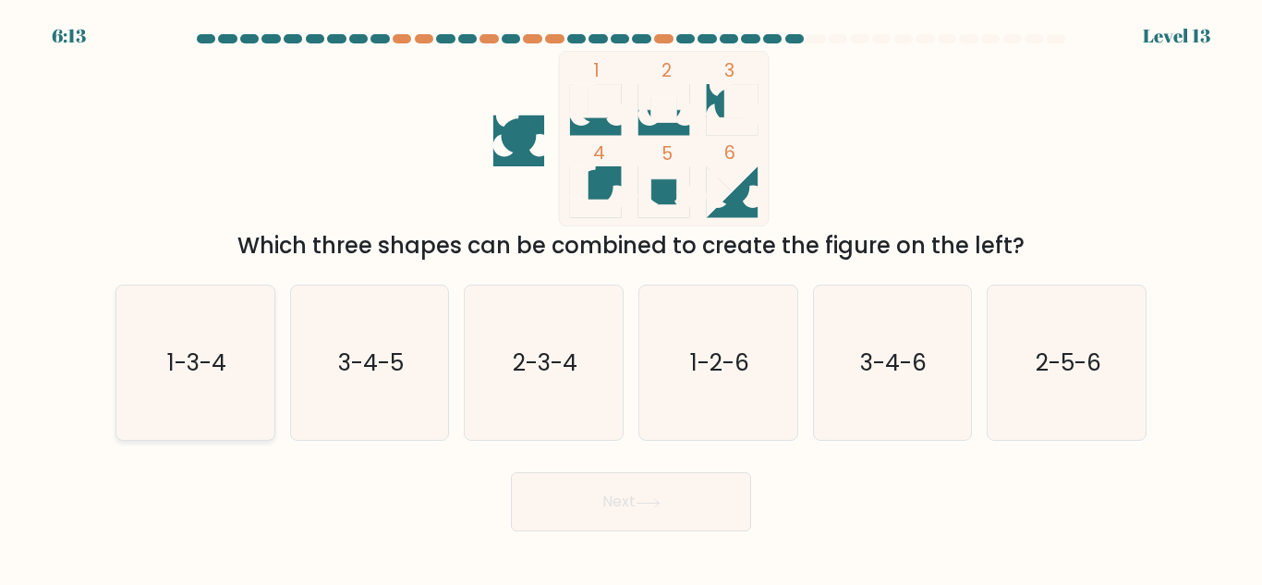
click at [168, 376] on text "1-3-4" at bounding box center [196, 363] width 59 height 32
click at [631, 298] on input "a. 1-3-4" at bounding box center [631, 295] width 1 height 5
radio input "true"
click at [661, 517] on button "Next" at bounding box center [631, 501] width 240 height 59
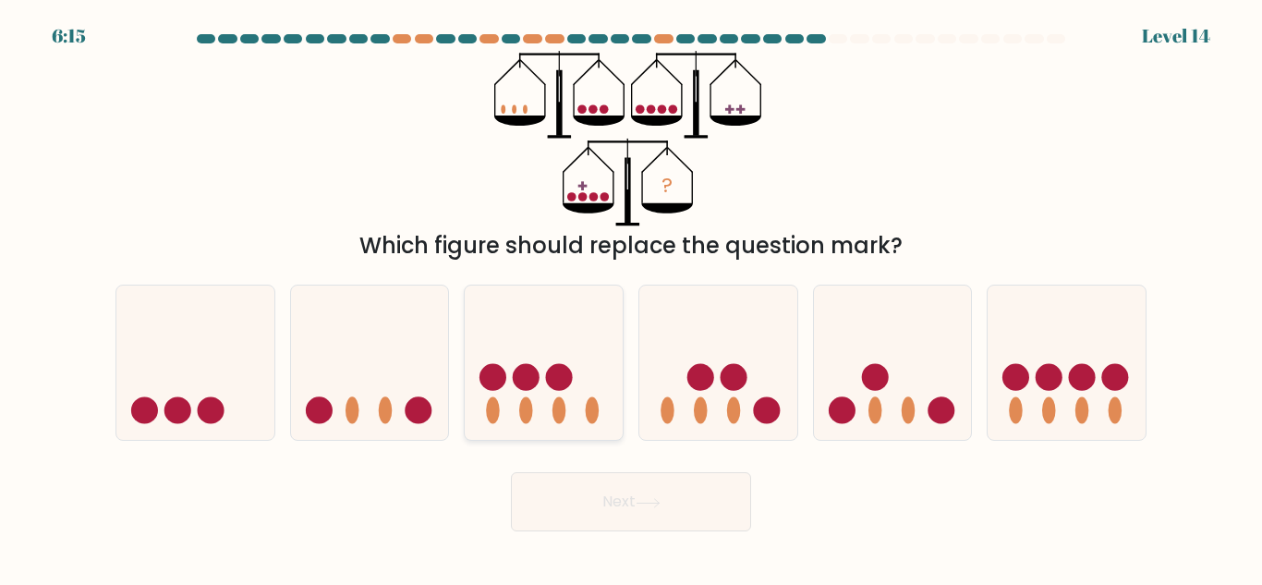
click at [549, 403] on icon at bounding box center [544, 363] width 158 height 130
click at [631, 298] on input "c." at bounding box center [631, 295] width 1 height 5
radio input "true"
click at [652, 491] on button "Next" at bounding box center [631, 501] width 240 height 59
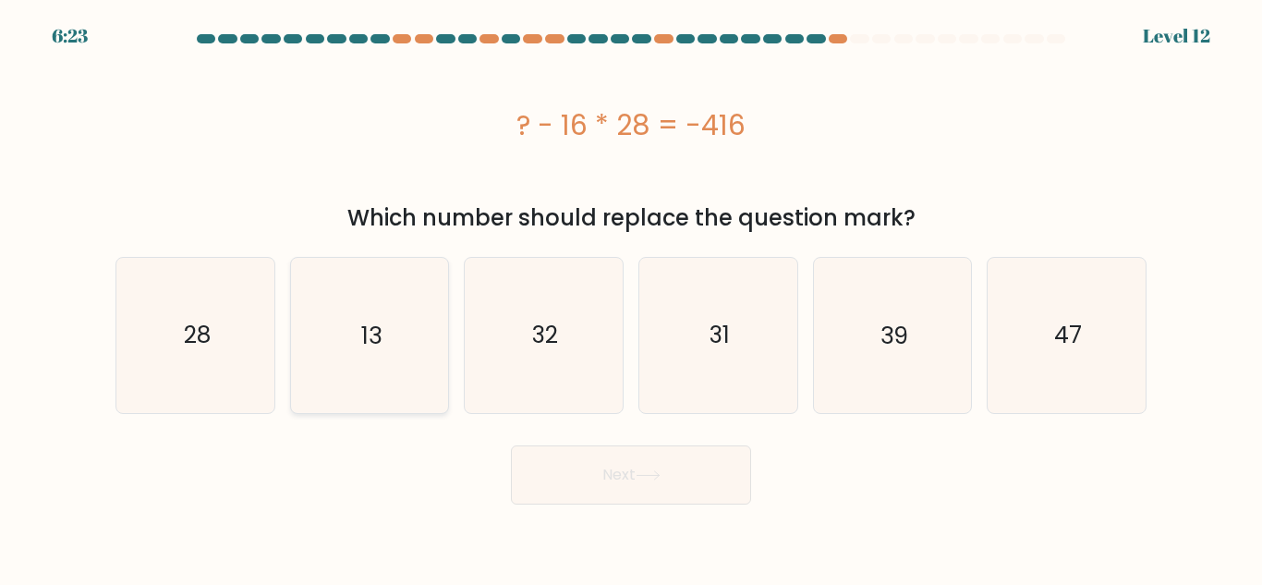
click at [407, 373] on icon "13" at bounding box center [369, 335] width 154 height 154
click at [631, 298] on input "b. 13" at bounding box center [631, 295] width 1 height 5
radio input "true"
click at [681, 480] on button "Next" at bounding box center [631, 474] width 240 height 59
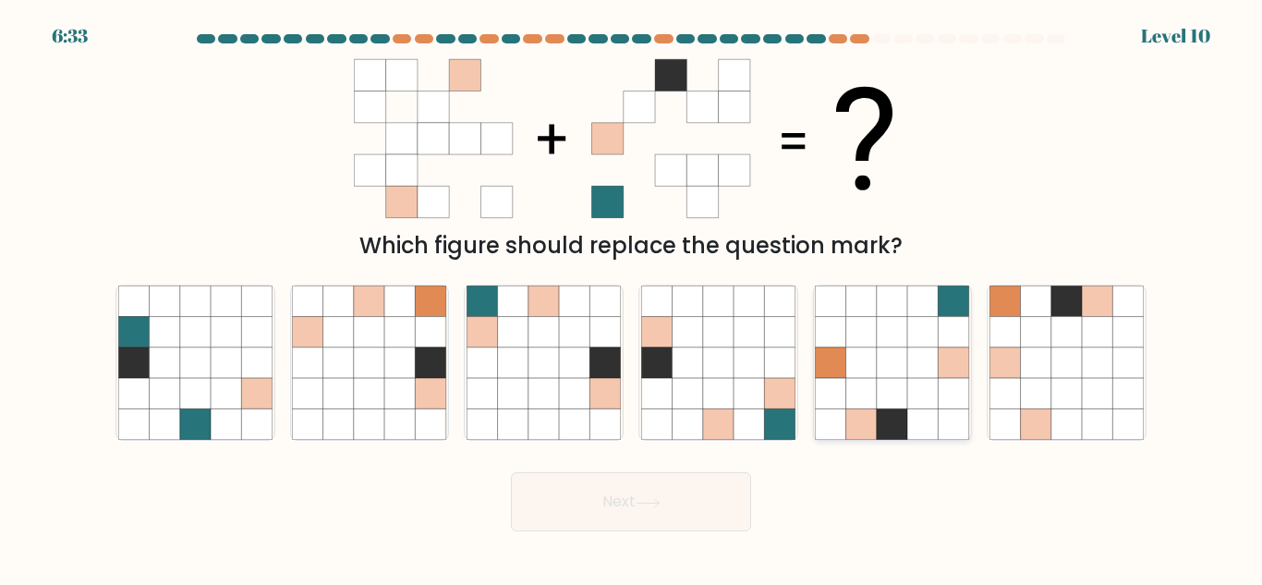
click at [961, 380] on icon at bounding box center [954, 393] width 30 height 30
click at [632, 298] on input "e." at bounding box center [631, 295] width 1 height 5
radio input "true"
click at [624, 516] on button "Next" at bounding box center [631, 501] width 240 height 59
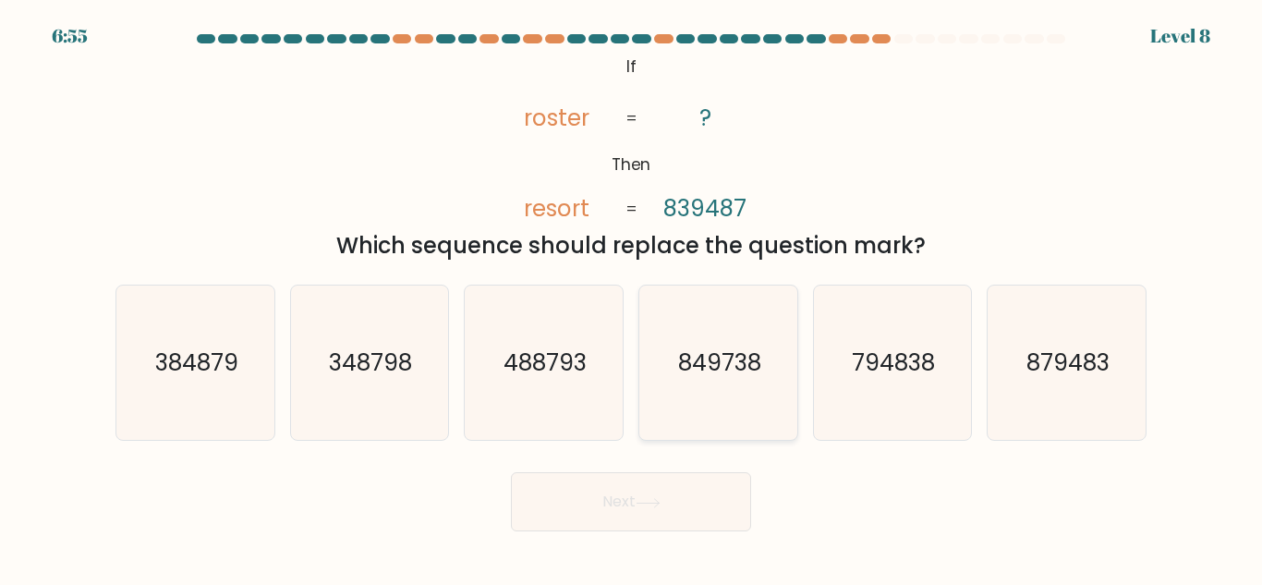
click at [727, 398] on icon "849738" at bounding box center [718, 363] width 154 height 154
click at [632, 298] on input "d. 849738" at bounding box center [631, 295] width 1 height 5
radio input "true"
click at [579, 513] on button "Next" at bounding box center [631, 501] width 240 height 59
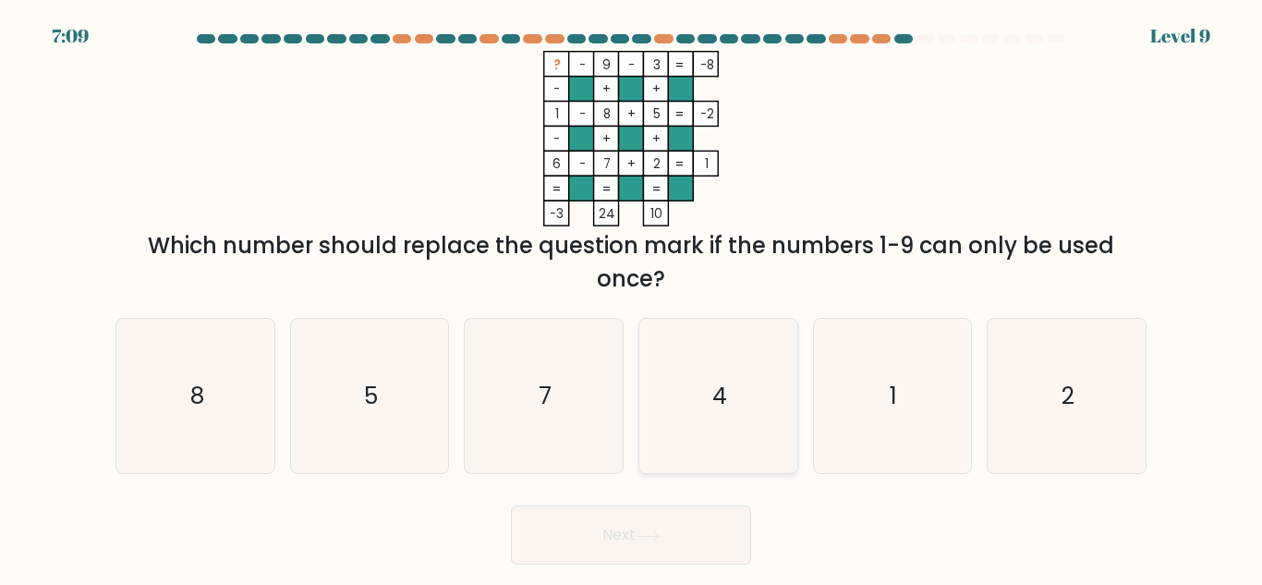
click at [696, 384] on icon "4" at bounding box center [718, 396] width 154 height 154
click at [632, 298] on input "d. 4" at bounding box center [631, 295] width 1 height 5
radio input "true"
click at [662, 549] on button "Next" at bounding box center [631, 535] width 240 height 59
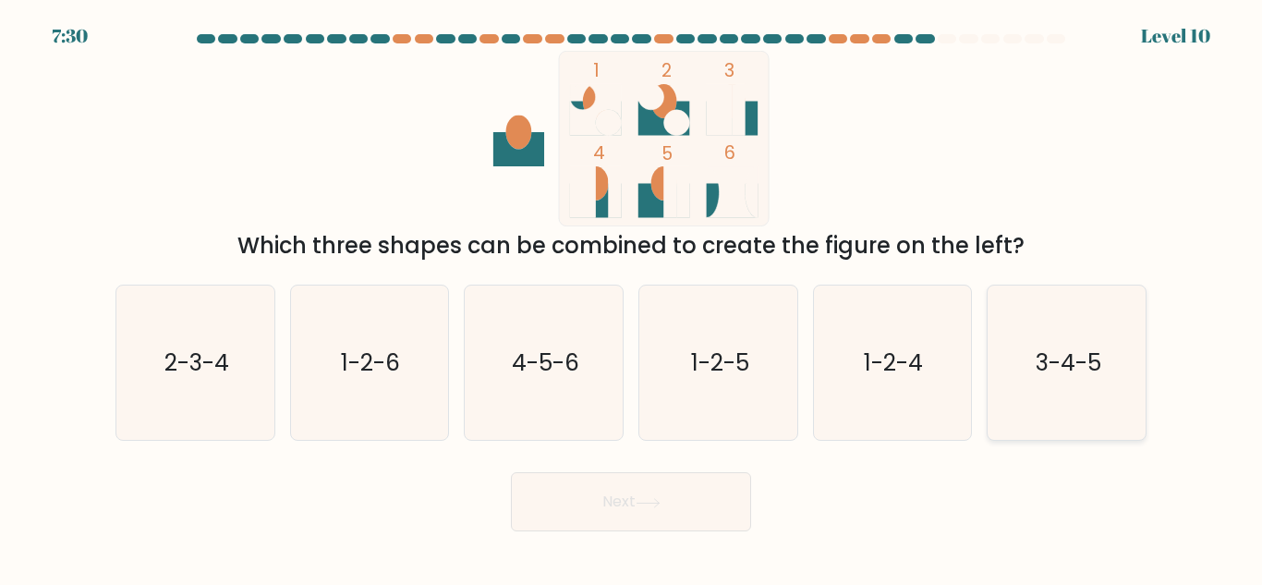
click at [1085, 367] on text "3-4-5" at bounding box center [1069, 363] width 66 height 32
click at [632, 298] on input "f. 3-4-5" at bounding box center [631, 295] width 1 height 5
radio input "true"
click at [567, 503] on button "Next" at bounding box center [631, 501] width 240 height 59
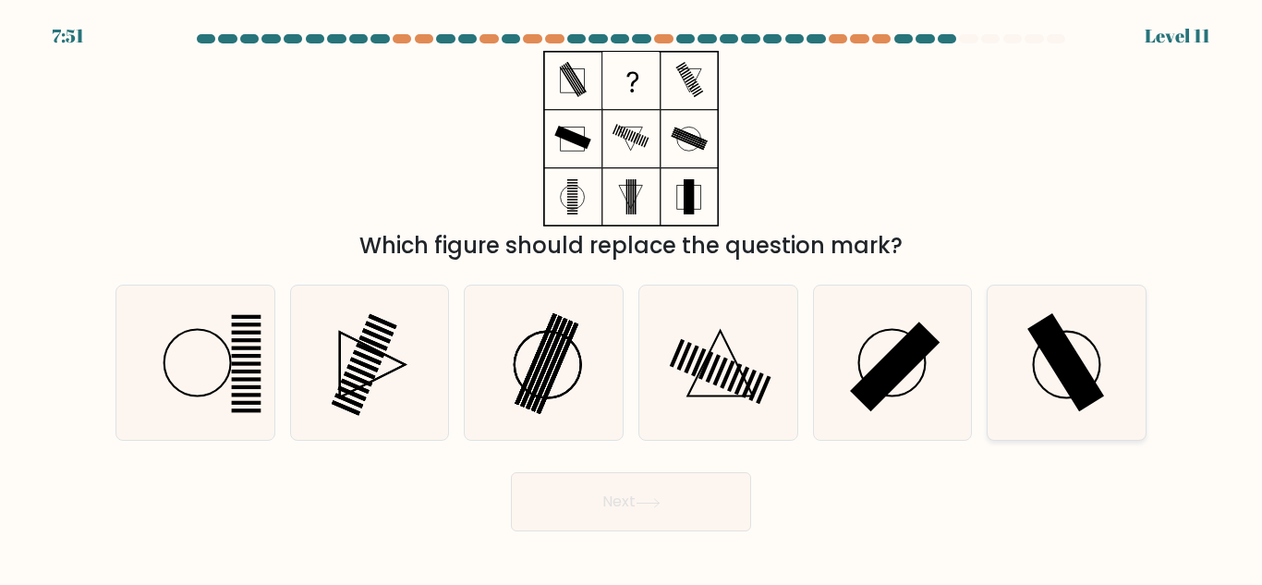
click at [1031, 397] on icon at bounding box center [1067, 363] width 154 height 154
click at [632, 298] on input "f." at bounding box center [631, 295] width 1 height 5
radio input "true"
click at [677, 515] on button "Next" at bounding box center [631, 501] width 240 height 59
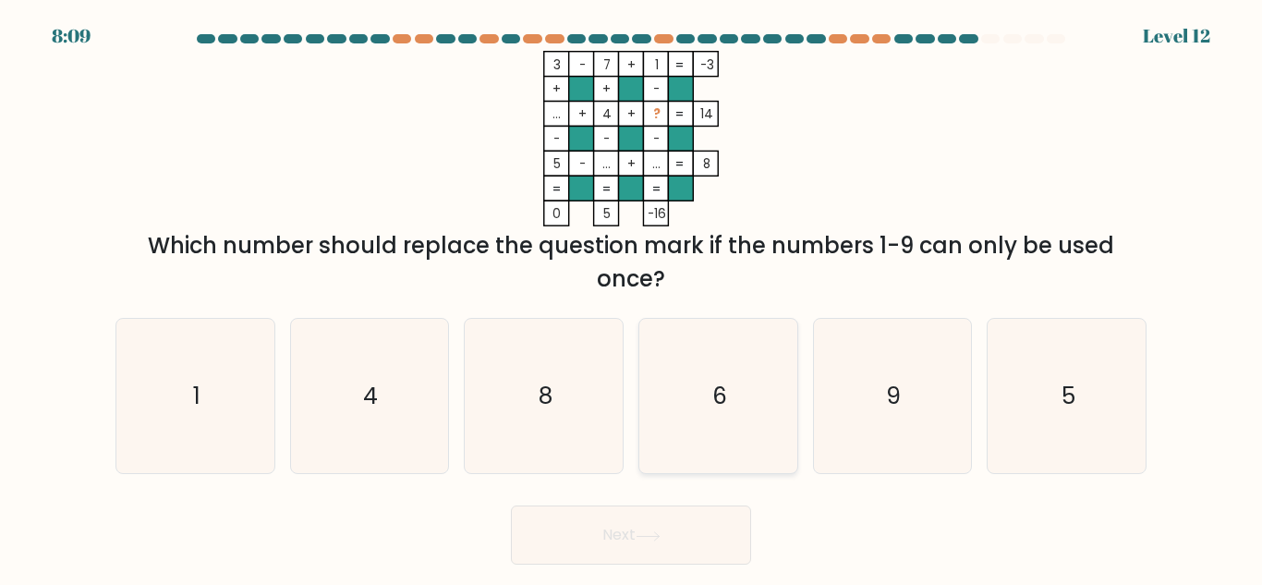
click at [717, 408] on text "6" at bounding box center [720, 396] width 15 height 32
click at [632, 298] on input "d. 6" at bounding box center [631, 295] width 1 height 5
radio input "true"
click at [659, 533] on icon at bounding box center [648, 536] width 25 height 10
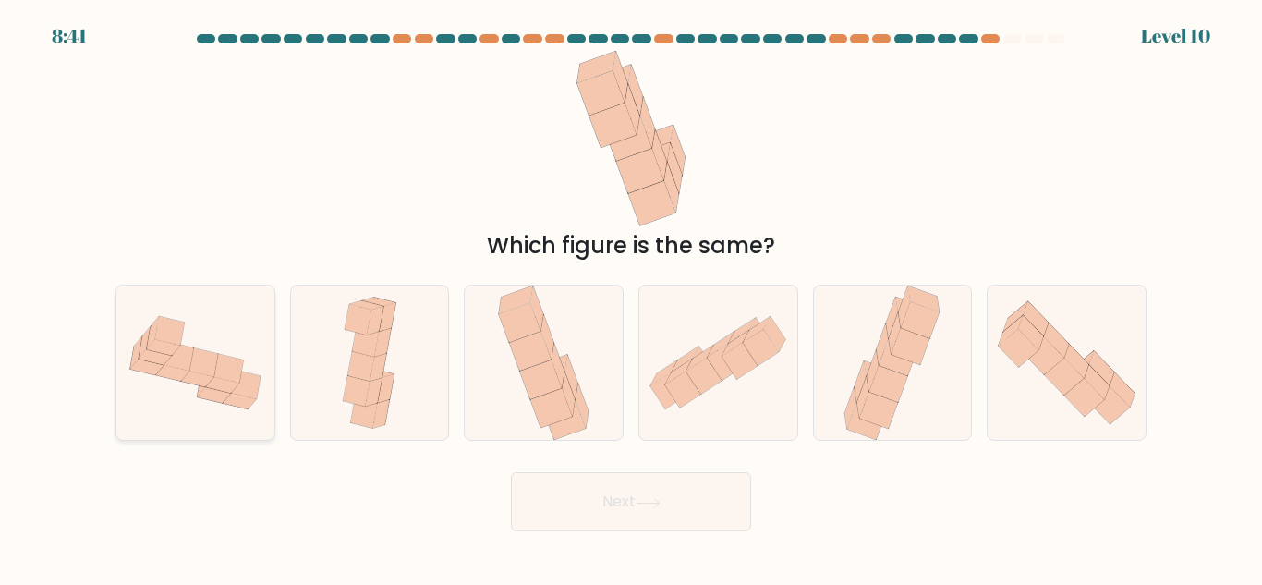
click at [217, 378] on icon at bounding box center [228, 369] width 30 height 30
click at [631, 298] on input "a." at bounding box center [631, 295] width 1 height 5
radio input "true"
click at [659, 527] on button "Next" at bounding box center [631, 501] width 240 height 59
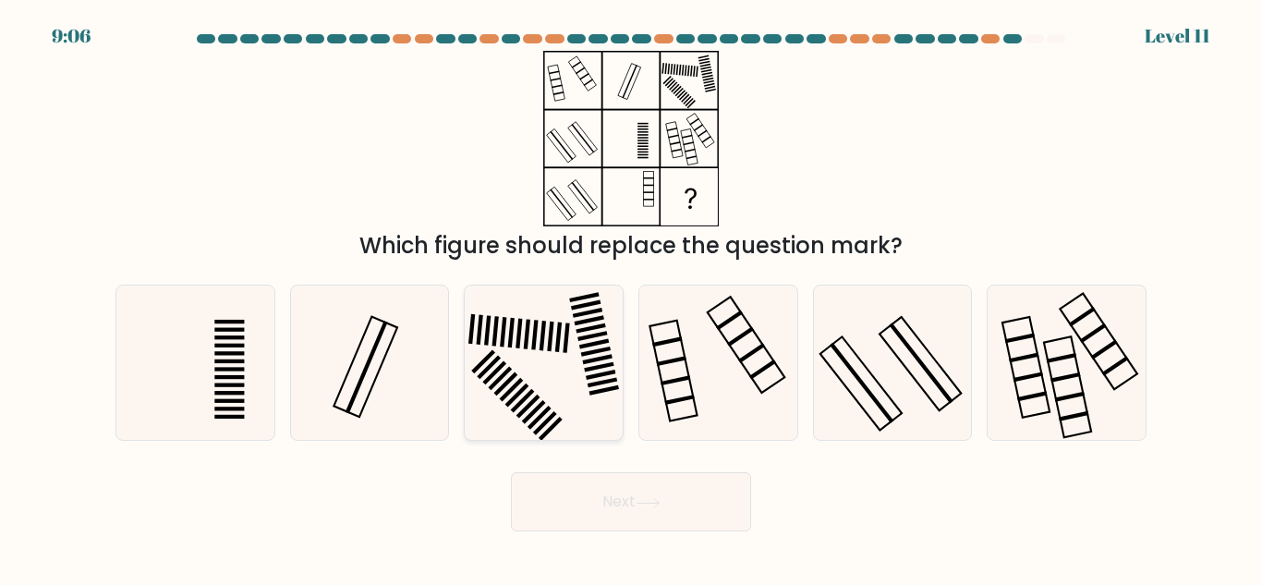
click at [540, 348] on icon at bounding box center [544, 363] width 154 height 154
click at [631, 298] on input "c." at bounding box center [631, 295] width 1 height 5
radio input "true"
click at [623, 501] on button "Next" at bounding box center [631, 501] width 240 height 59
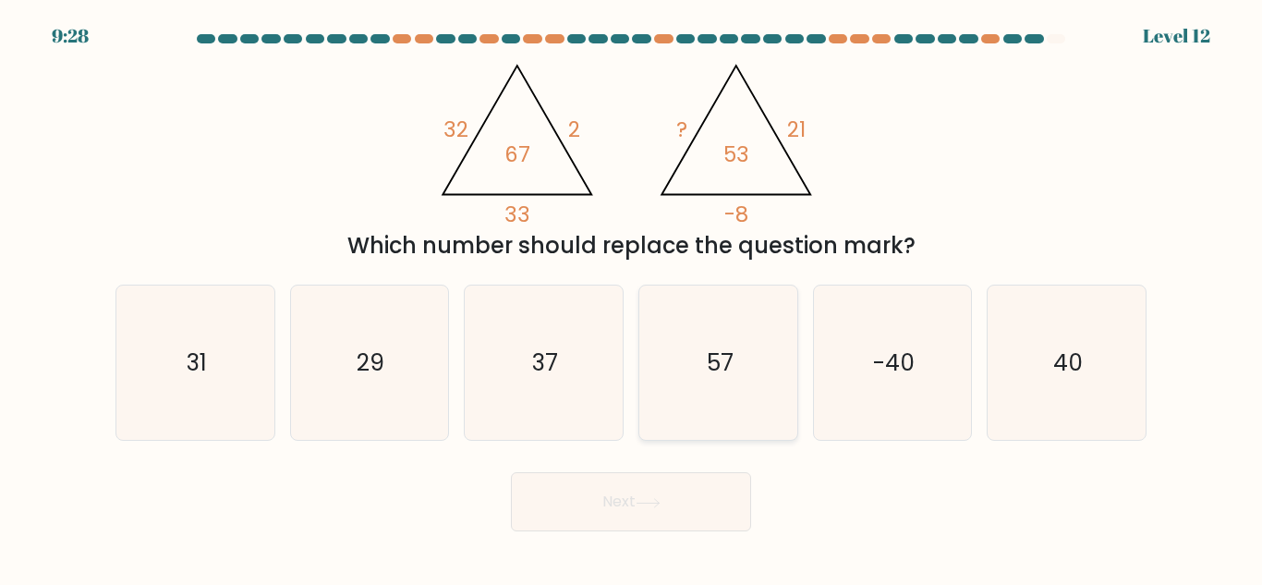
click at [720, 354] on text "57" at bounding box center [719, 363] width 27 height 32
click at [632, 298] on input "d. 57" at bounding box center [631, 295] width 1 height 5
radio input "true"
click at [640, 483] on button "Next" at bounding box center [631, 501] width 240 height 59
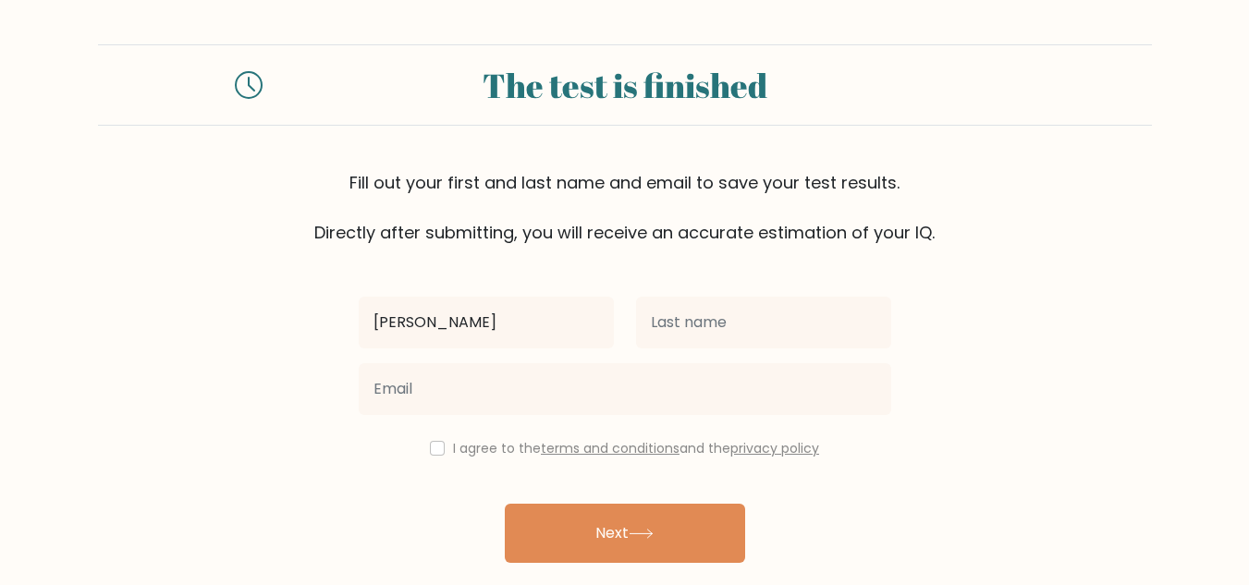
type input "[PERSON_NAME]"
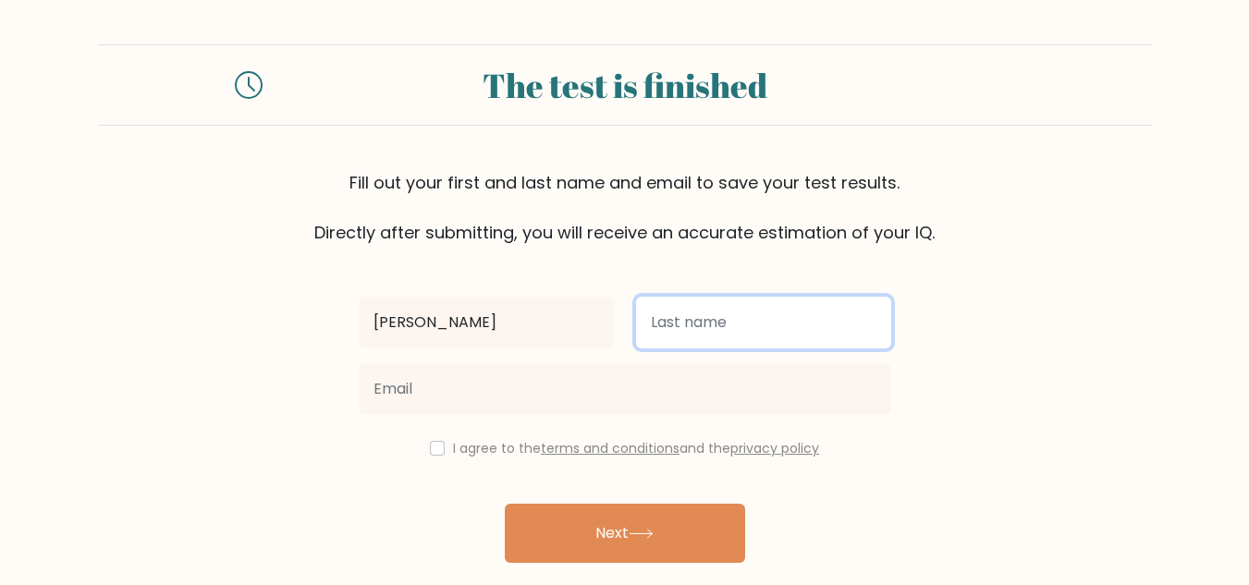
click at [701, 327] on input "text" at bounding box center [763, 323] width 255 height 52
type input "[PERSON_NAME]"
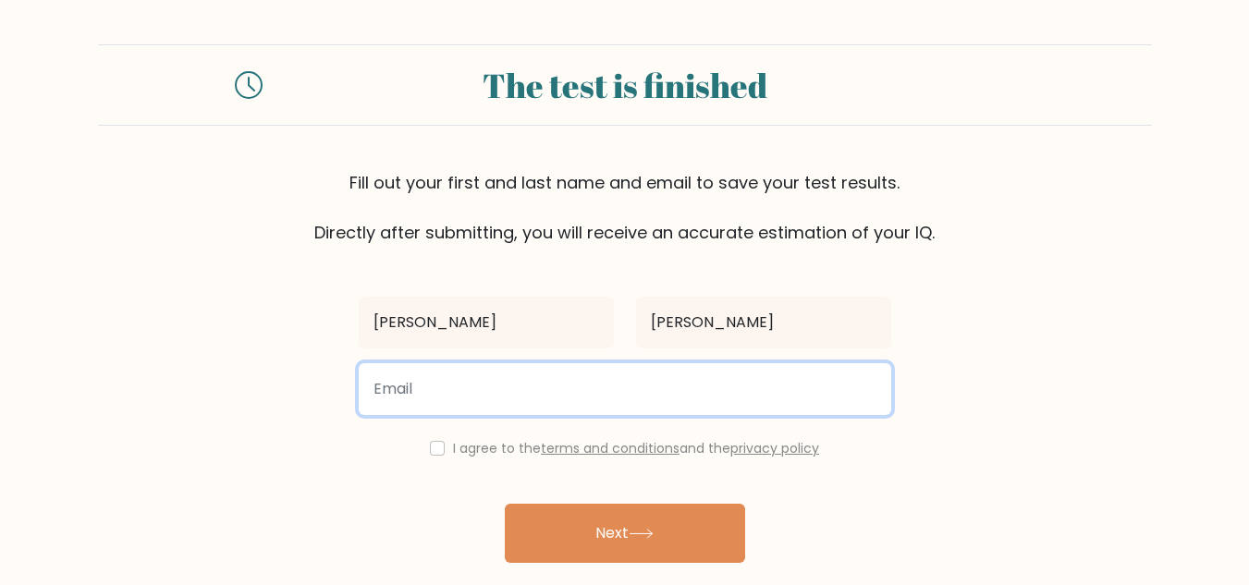
click at [575, 384] on input "email" at bounding box center [625, 389] width 532 height 52
type input "[EMAIL_ADDRESS][DOMAIN_NAME]"
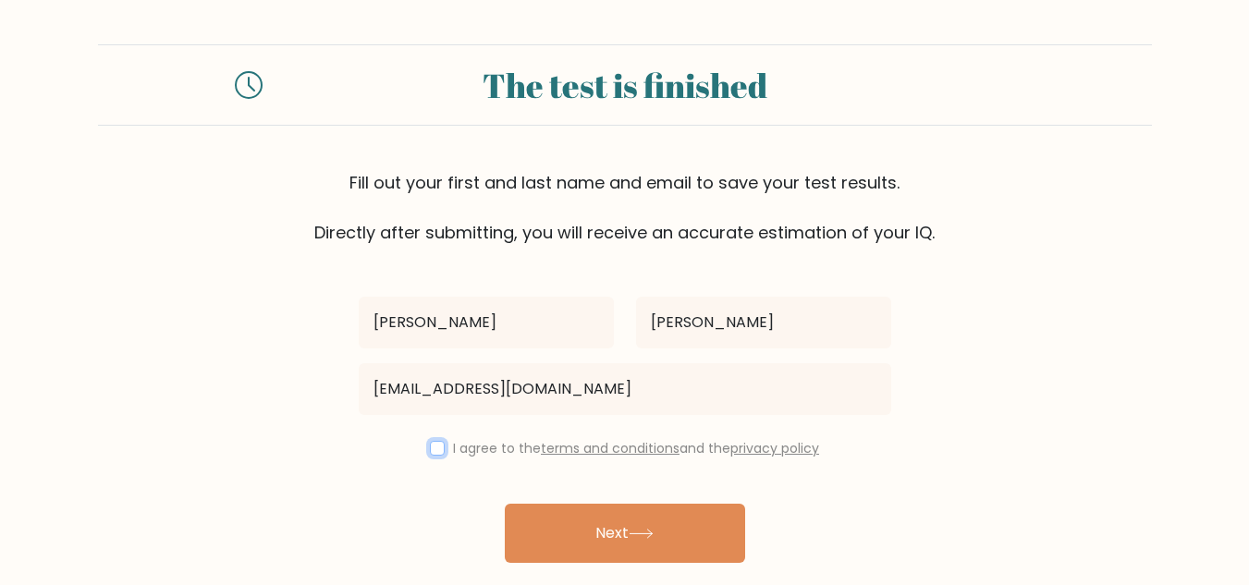
click at [433, 451] on input "checkbox" at bounding box center [437, 448] width 15 height 15
checkbox input "true"
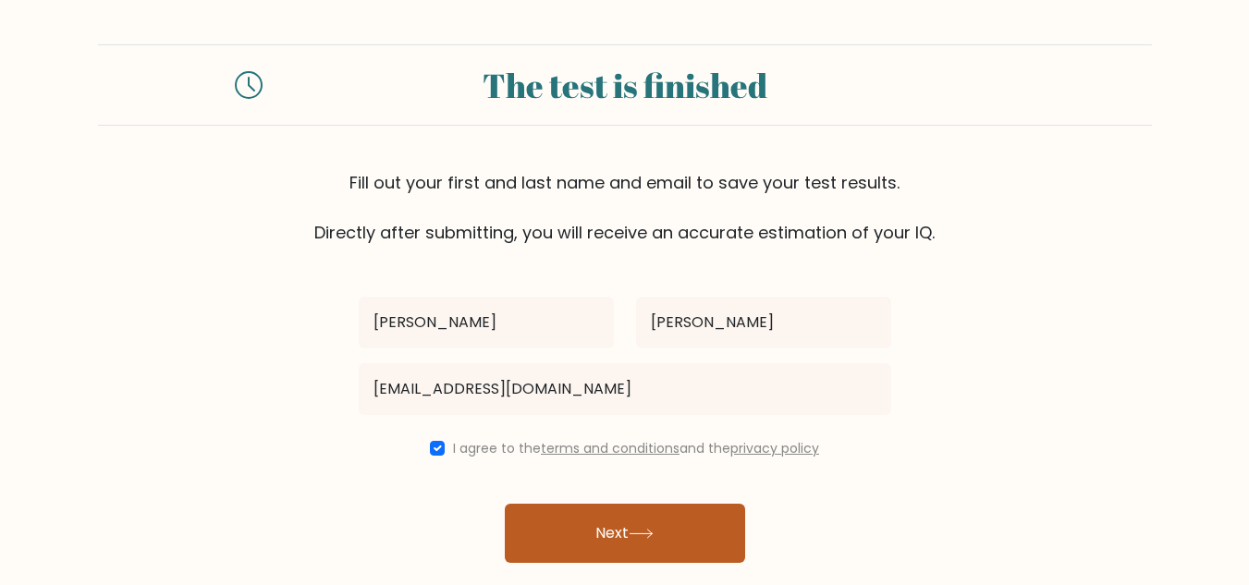
click at [614, 549] on button "Next" at bounding box center [625, 533] width 240 height 59
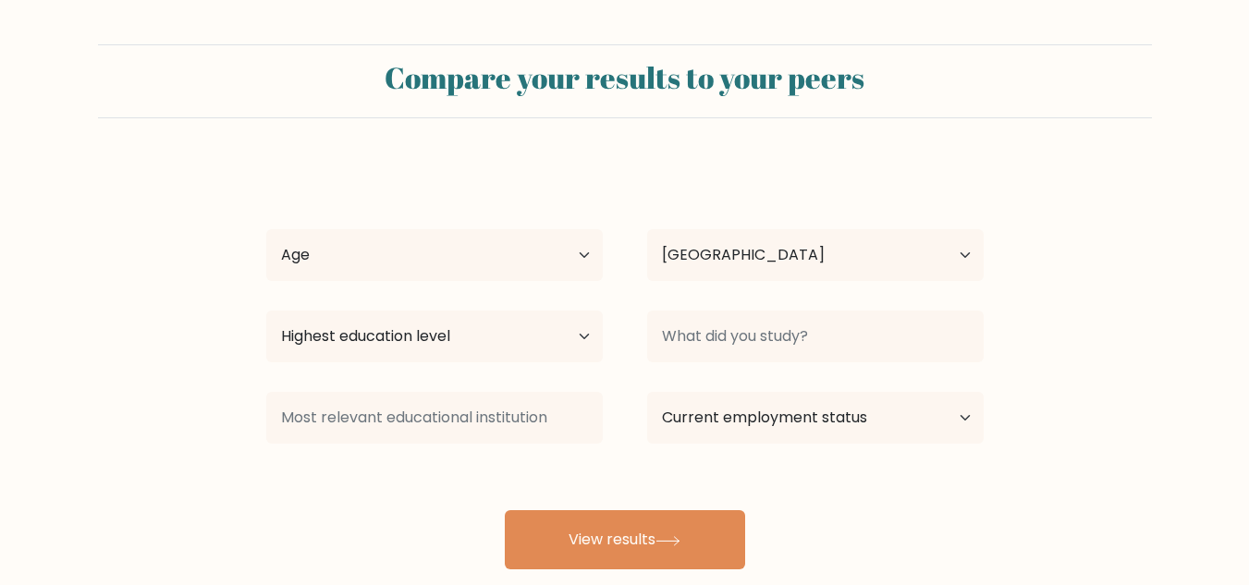
select select "PH"
click at [599, 262] on select "Age Under 18 years old 18-24 years old 25-34 years old 35-44 years old 45-54 ye…" at bounding box center [434, 255] width 336 height 52
select select "18_24"
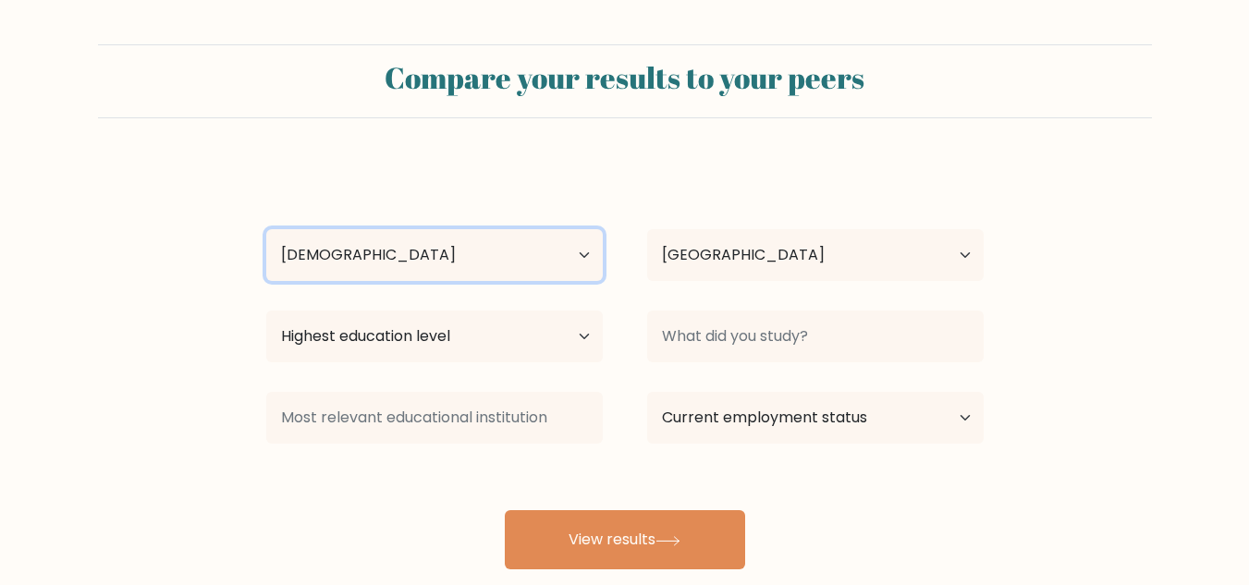
click at [266, 229] on select "Age Under 18 years old 18-24 years old 25-34 years old 35-44 years old 45-54 ye…" at bounding box center [434, 255] width 336 height 52
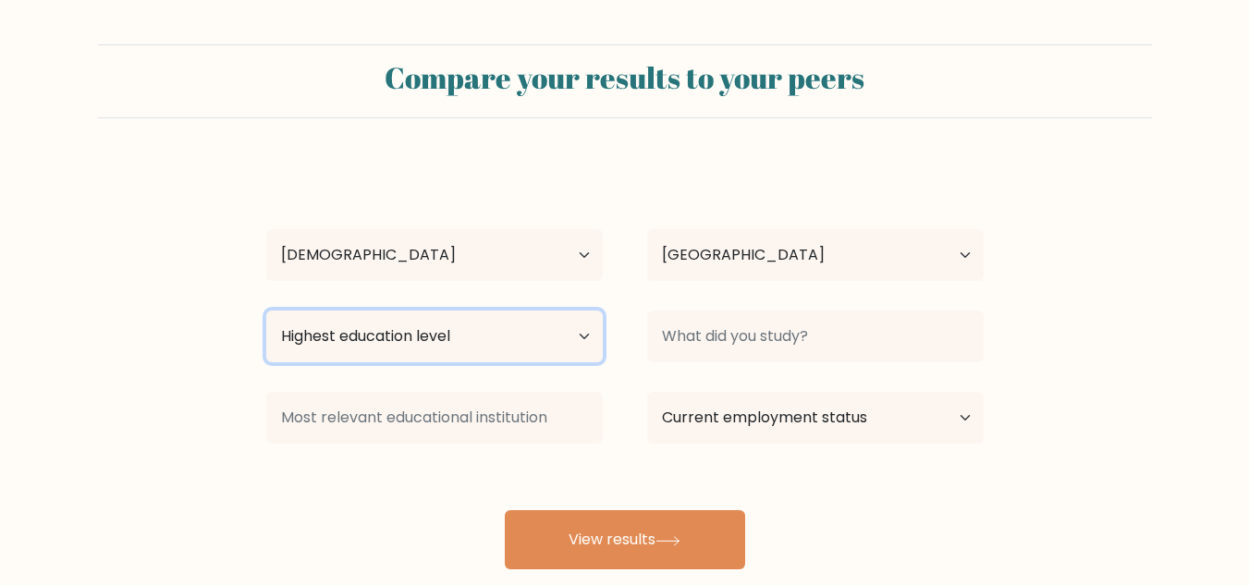
click at [518, 349] on select "Highest education level No schooling Primary Lower Secondary Upper Secondary Oc…" at bounding box center [434, 337] width 336 height 52
select select "bachelors_degree"
click at [266, 311] on select "Highest education level No schooling Primary Lower Secondary Upper Secondary Oc…" at bounding box center [434, 337] width 336 height 52
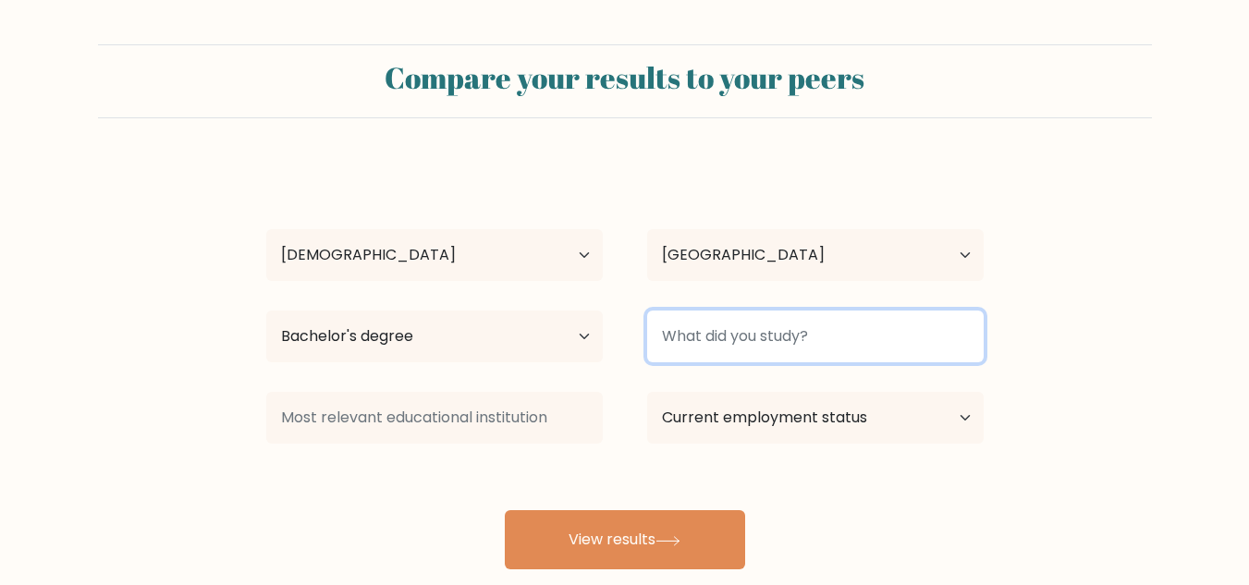
click at [695, 328] on input at bounding box center [815, 337] width 336 height 52
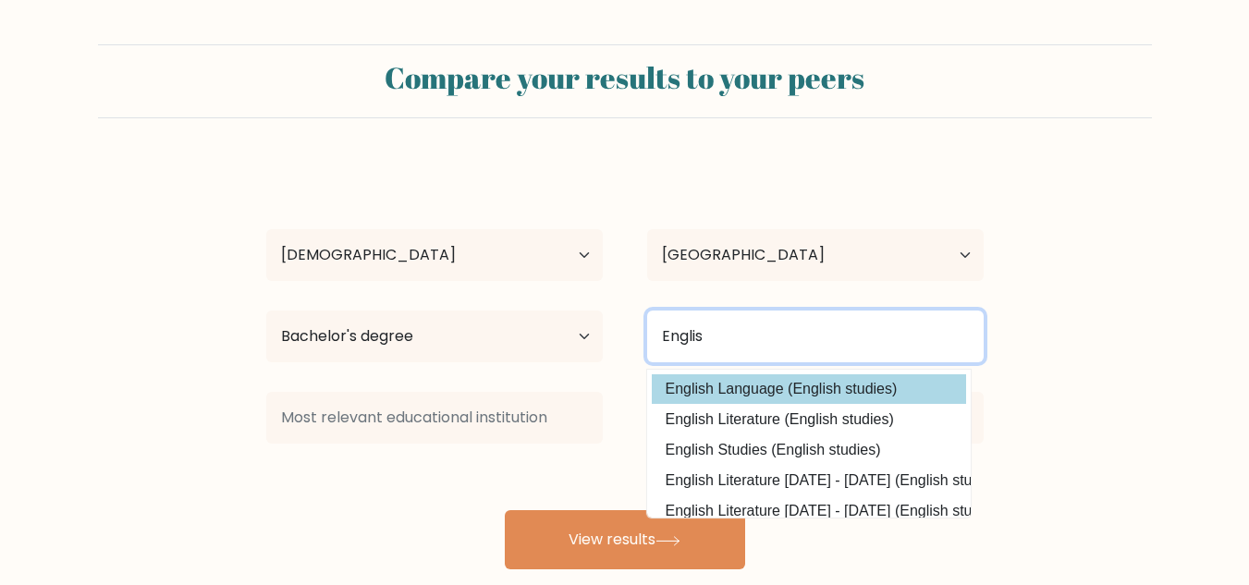
type input "Englis"
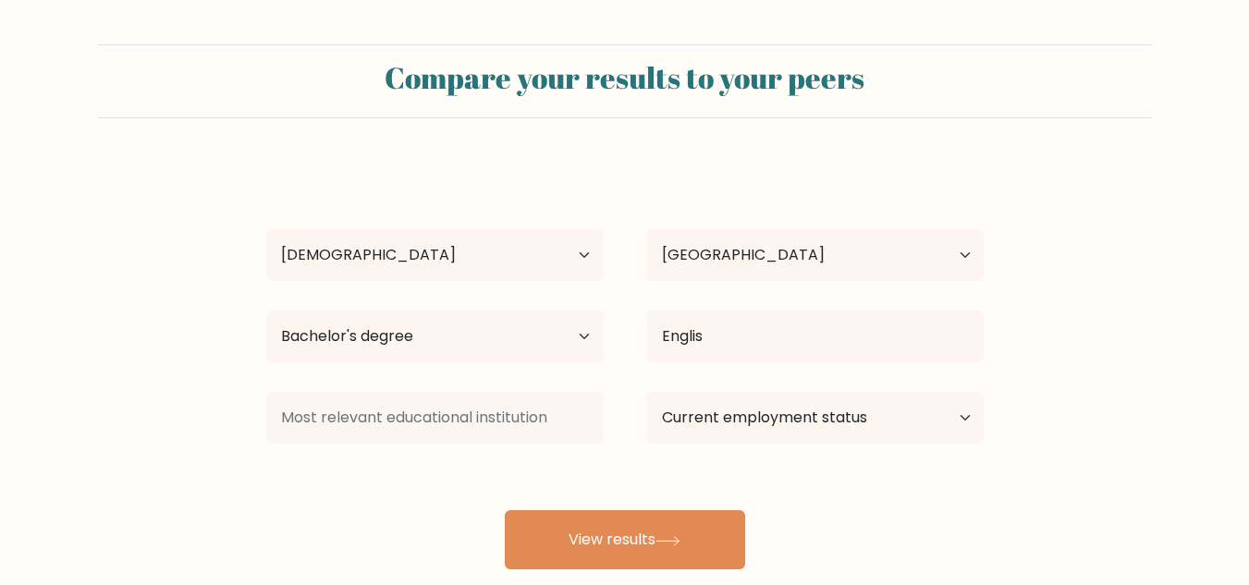
click at [758, 385] on div "Jedd Bryant Boado Age Under 18 years old 18-24 years old 25-34 years old 35-44 …" at bounding box center [624, 366] width 739 height 407
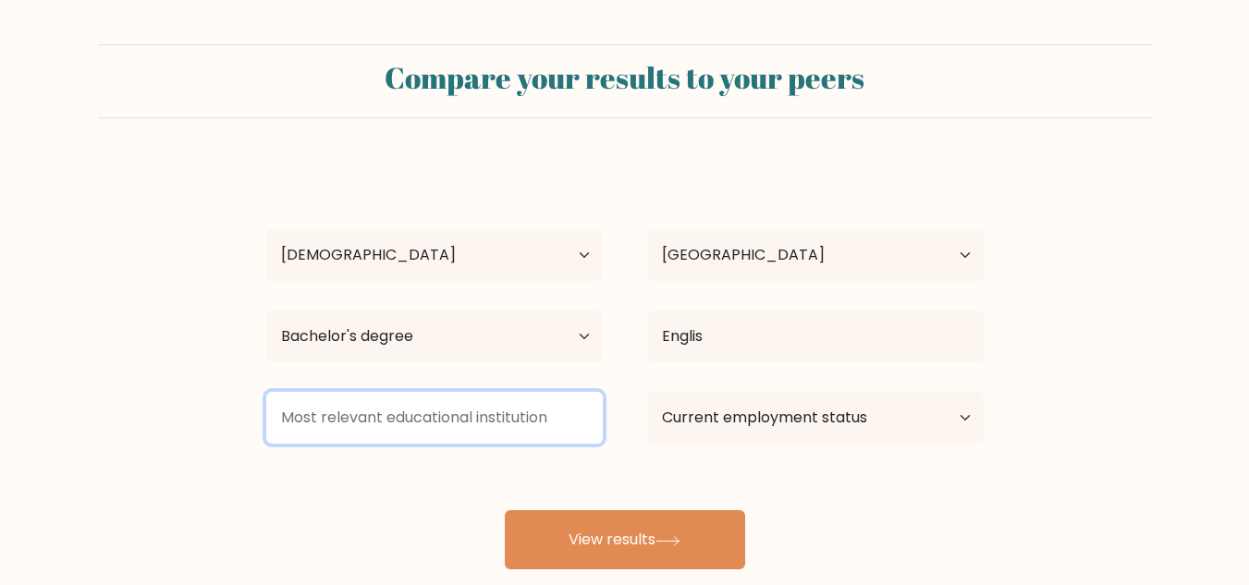
click at [529, 409] on input at bounding box center [434, 418] width 336 height 52
type input "B"
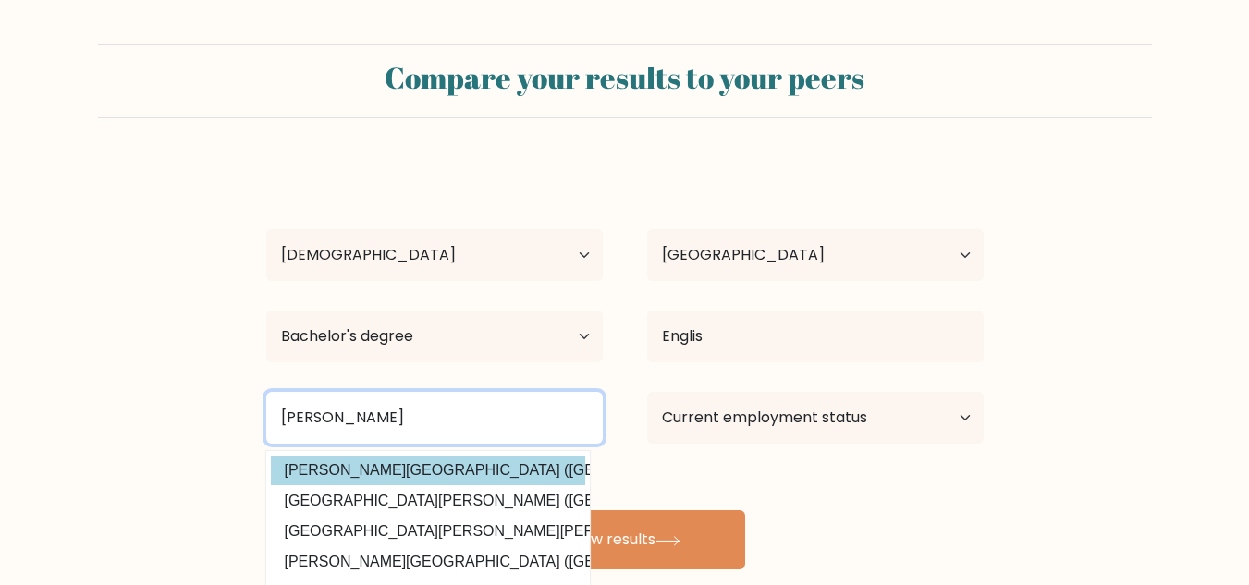
type input "Mariano"
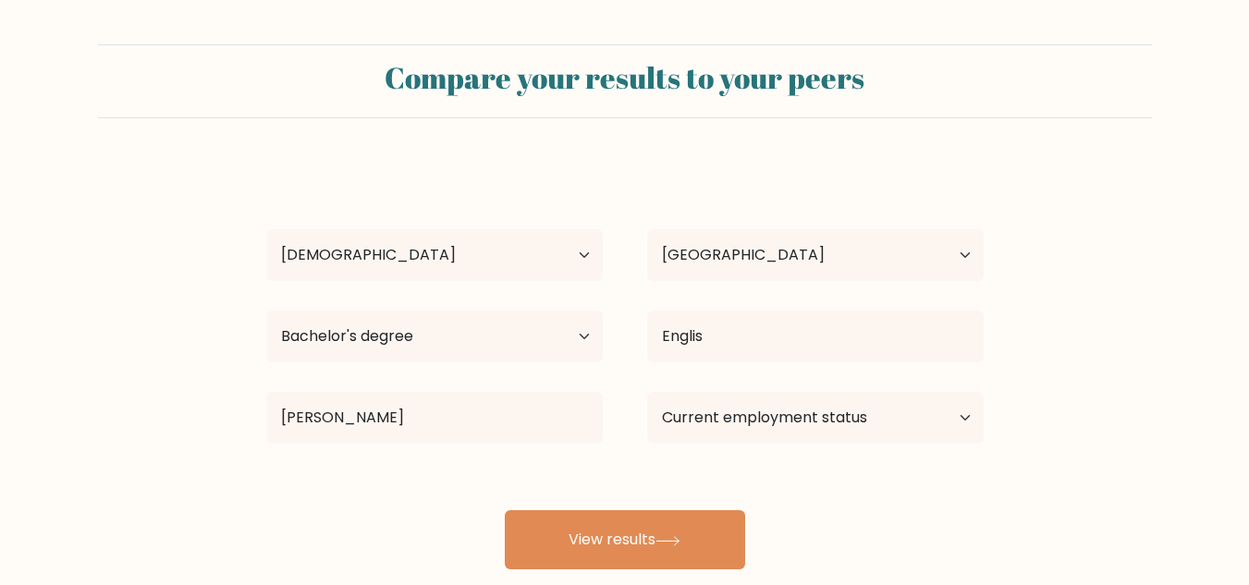
click at [490, 468] on div "Jedd Bryant Boado Age Under 18 years old 18-24 years old 25-34 years old 35-44 …" at bounding box center [624, 366] width 739 height 407
click at [809, 405] on select "Current employment status Employed Student Retired Other / prefer not to answer" at bounding box center [815, 418] width 336 height 52
select select "other"
click at [647, 392] on select "Current employment status Employed Student Retired Other / prefer not to answer" at bounding box center [815, 418] width 336 height 52
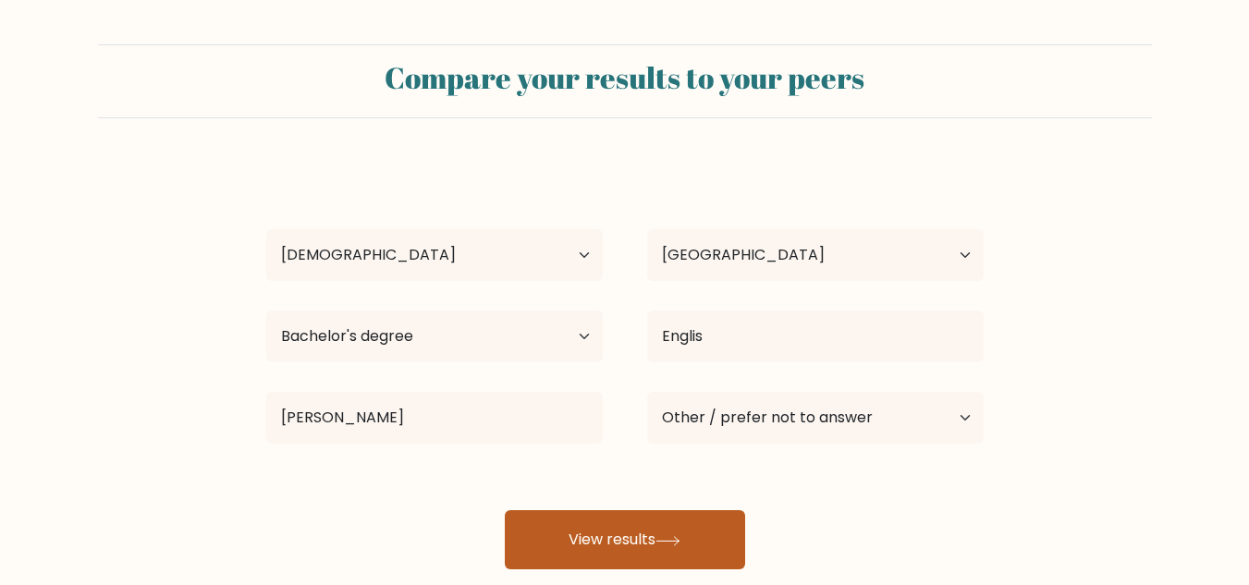
click at [646, 532] on button "View results" at bounding box center [625, 539] width 240 height 59
